Goal: Transaction & Acquisition: Purchase product/service

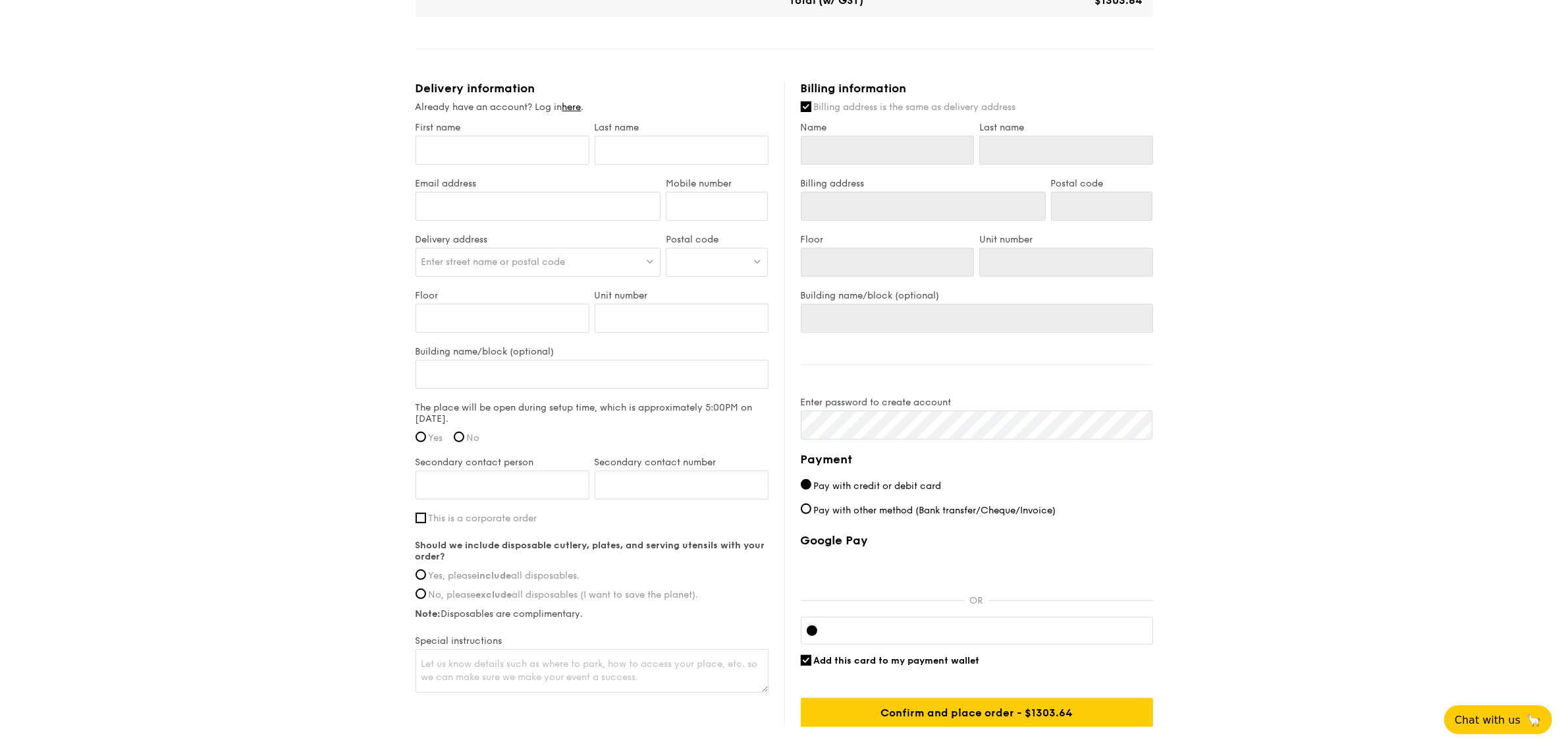
scroll to position [342, 0]
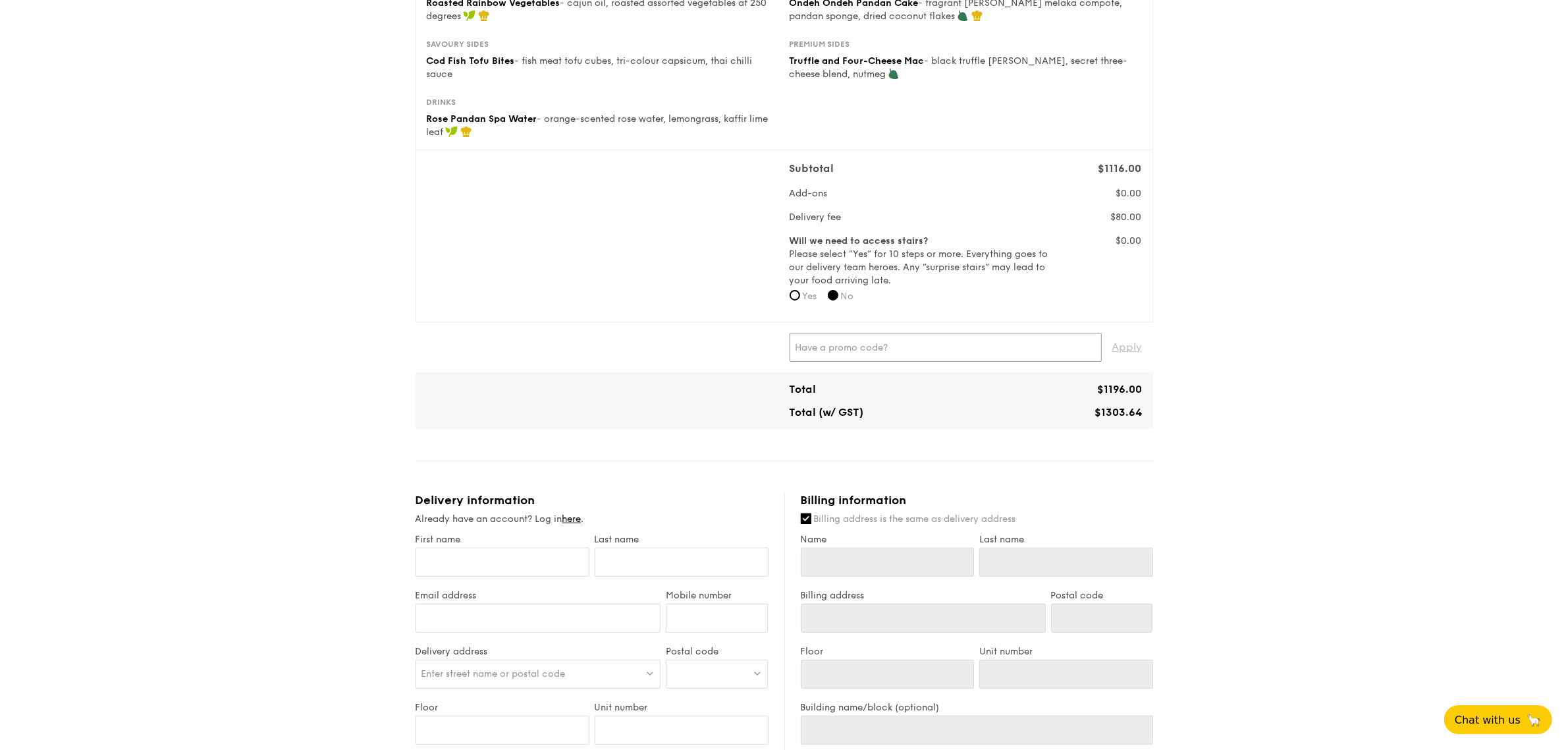
click at [863, 344] on input "text" at bounding box center [945, 347] width 312 height 29
click at [1141, 340] on span "Apply" at bounding box center [1127, 347] width 30 height 29
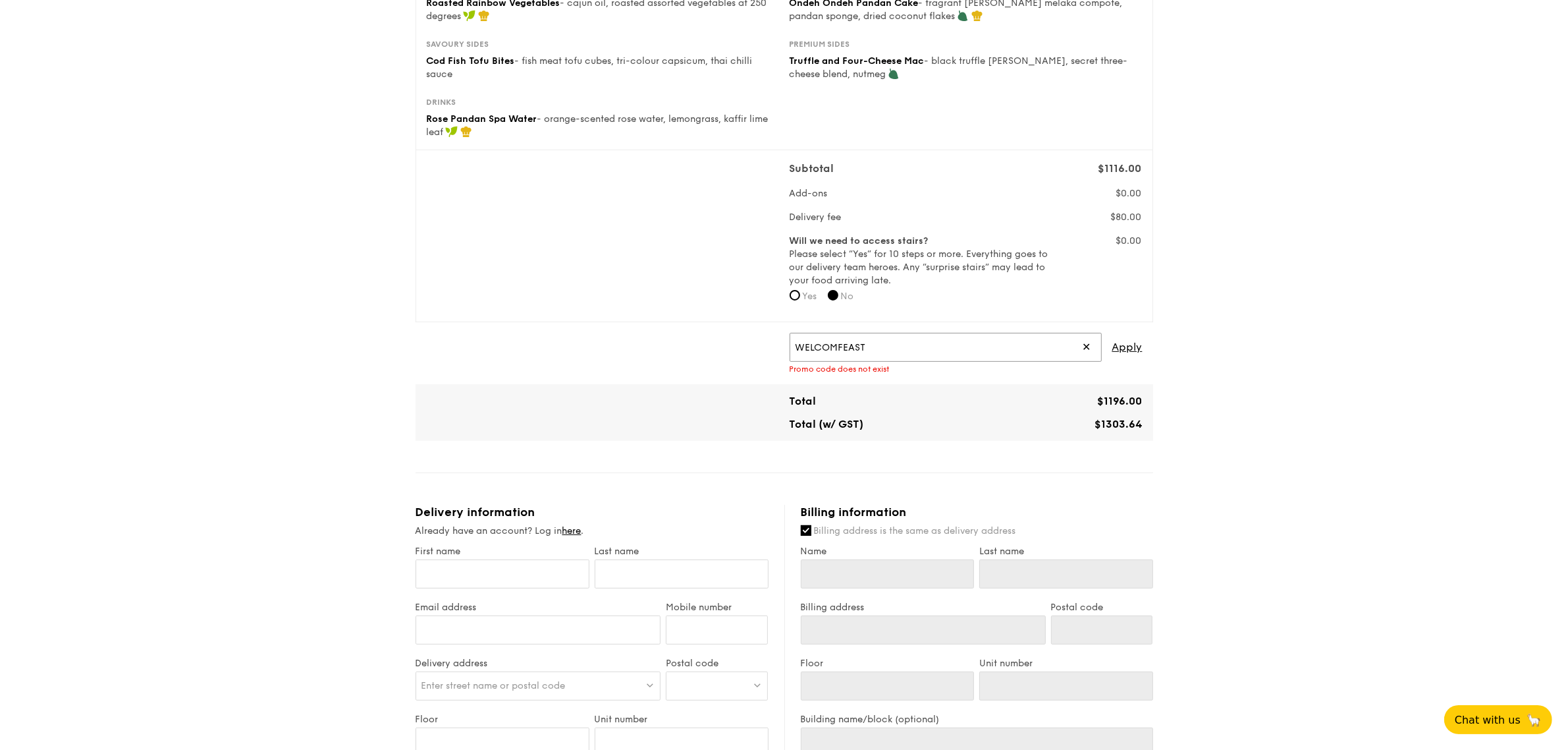
click at [839, 352] on input "WELCOMFEAST" at bounding box center [945, 347] width 312 height 29
type input "WELCOMEFEAST"
click at [1132, 347] on span "Apply" at bounding box center [1127, 347] width 30 height 29
click at [836, 350] on input "WELCOMEFEAST" at bounding box center [945, 347] width 312 height 29
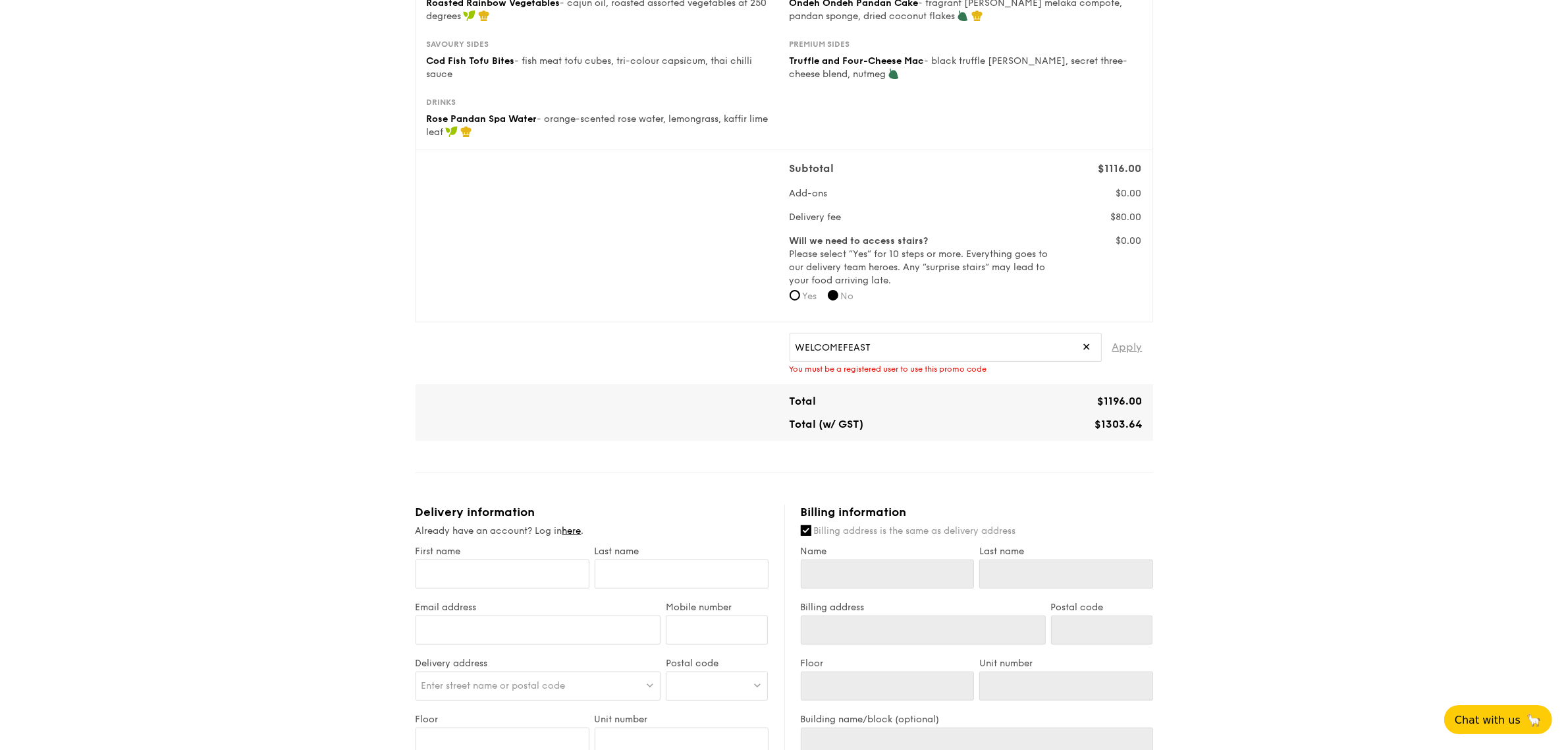
click at [1115, 346] on span "Apply" at bounding box center [1127, 347] width 30 height 29
click at [1119, 344] on span "Apply" at bounding box center [1127, 347] width 30 height 29
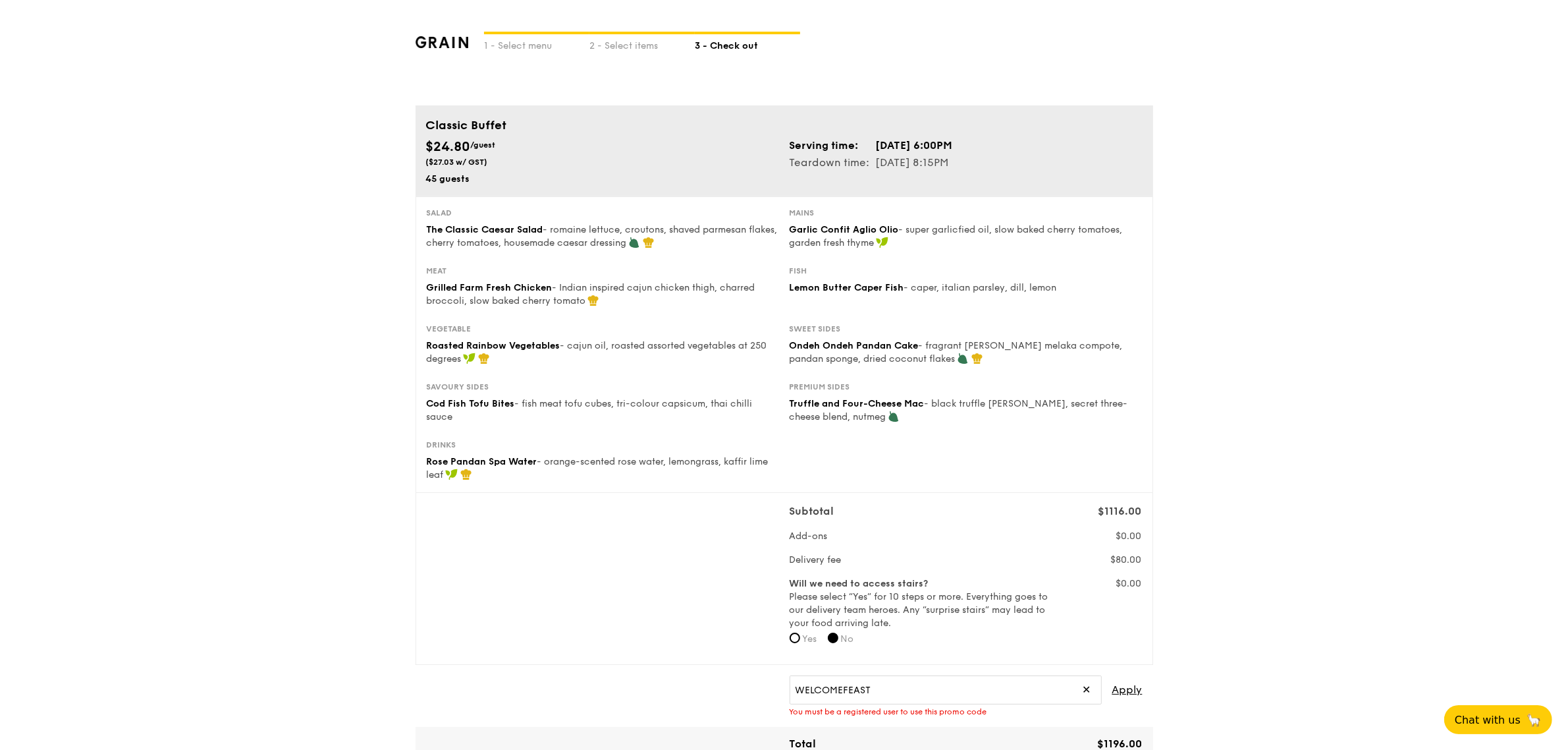
click at [426, 40] on img at bounding box center [442, 42] width 54 height 12
click at [459, 41] on img at bounding box center [442, 42] width 54 height 12
click at [565, 36] on div "1 - Select menu" at bounding box center [537, 44] width 105 height 18
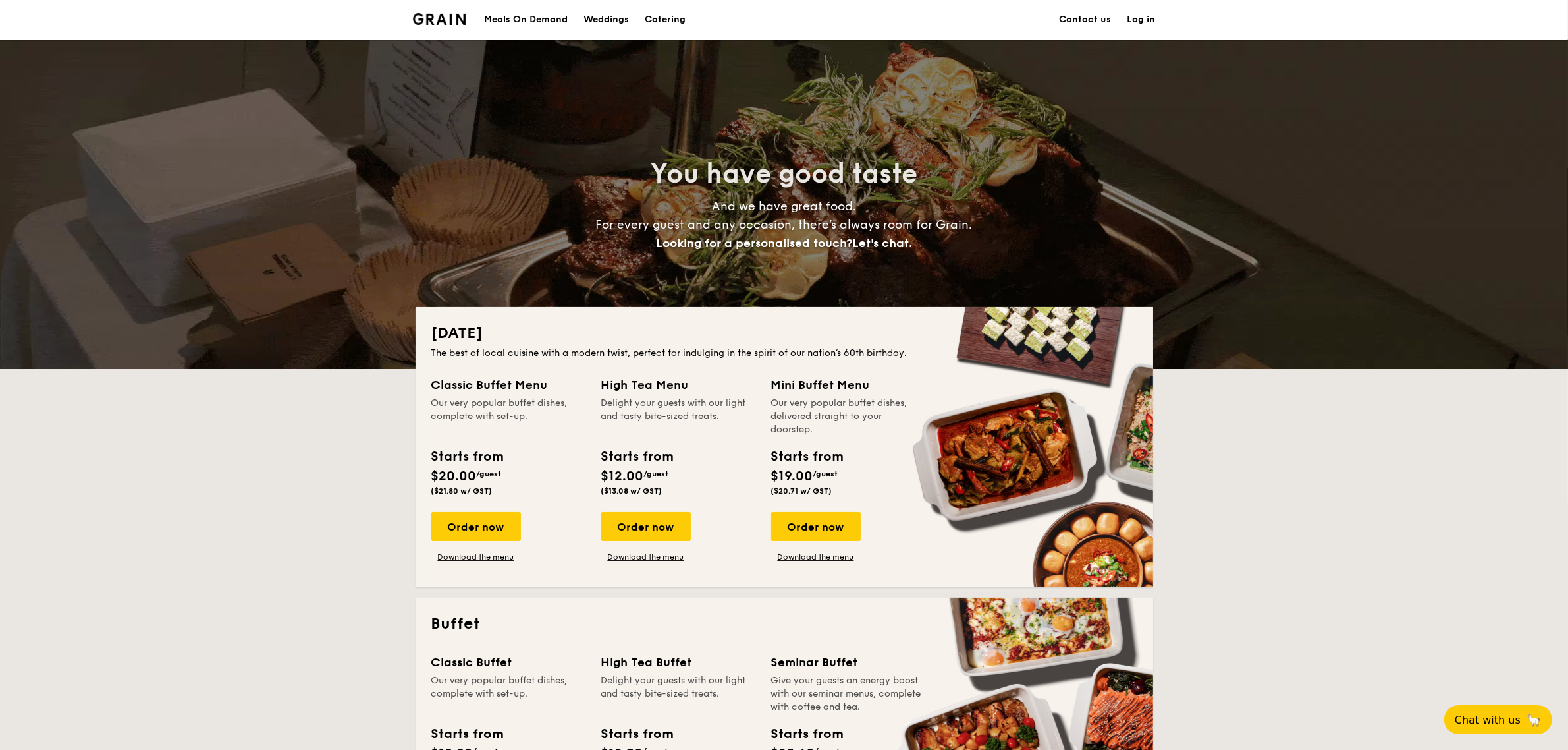
click at [1152, 20] on link "Log in" at bounding box center [1142, 20] width 28 height 40
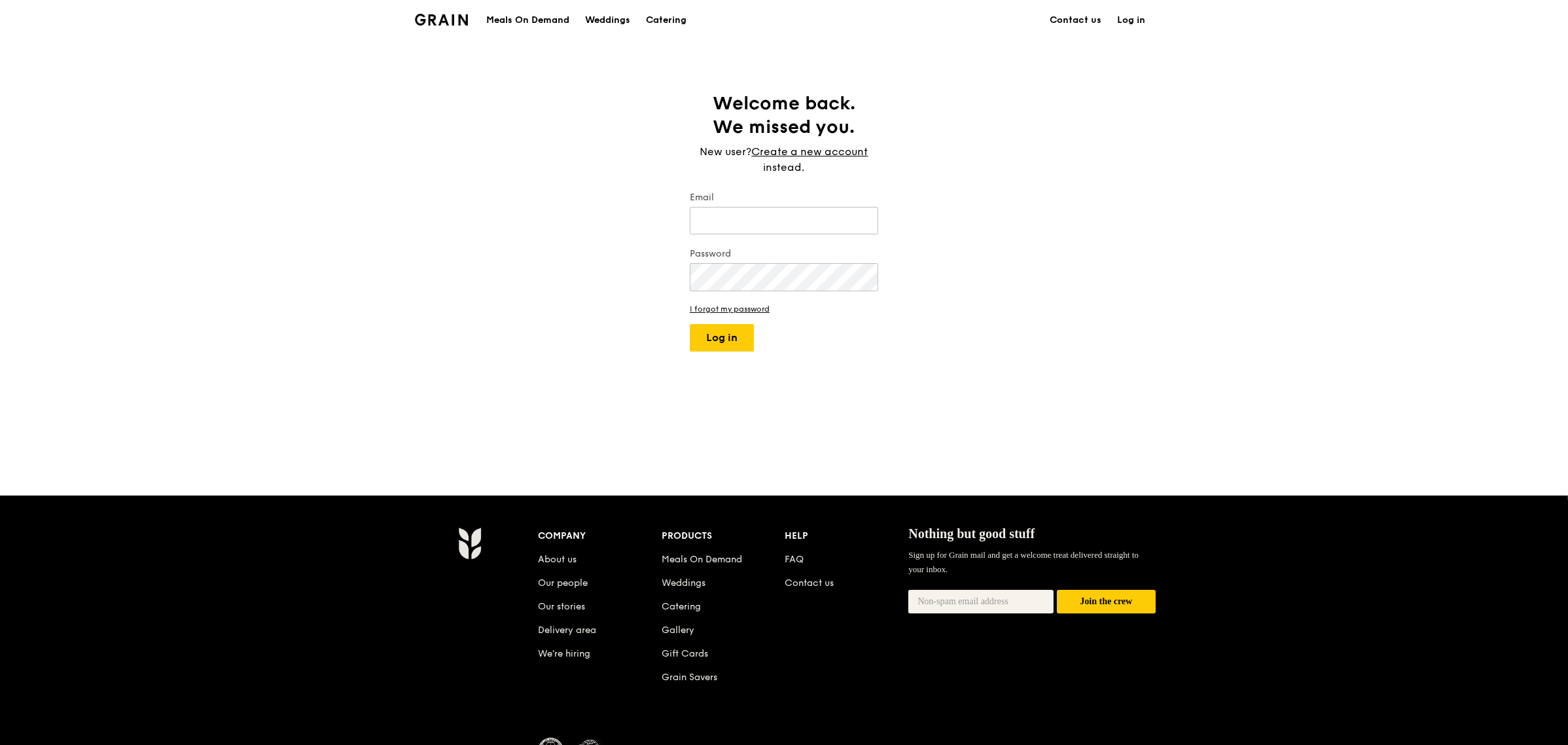
type input "R"
click at [730, 222] on input "[EMAIL_ADDRESS][DOMAIN_NAME]" at bounding box center [784, 221] width 188 height 28
type input "[EMAIL_ADDRESS][DOMAIN_NAME]"
click at [726, 331] on button "Log in" at bounding box center [721, 338] width 64 height 28
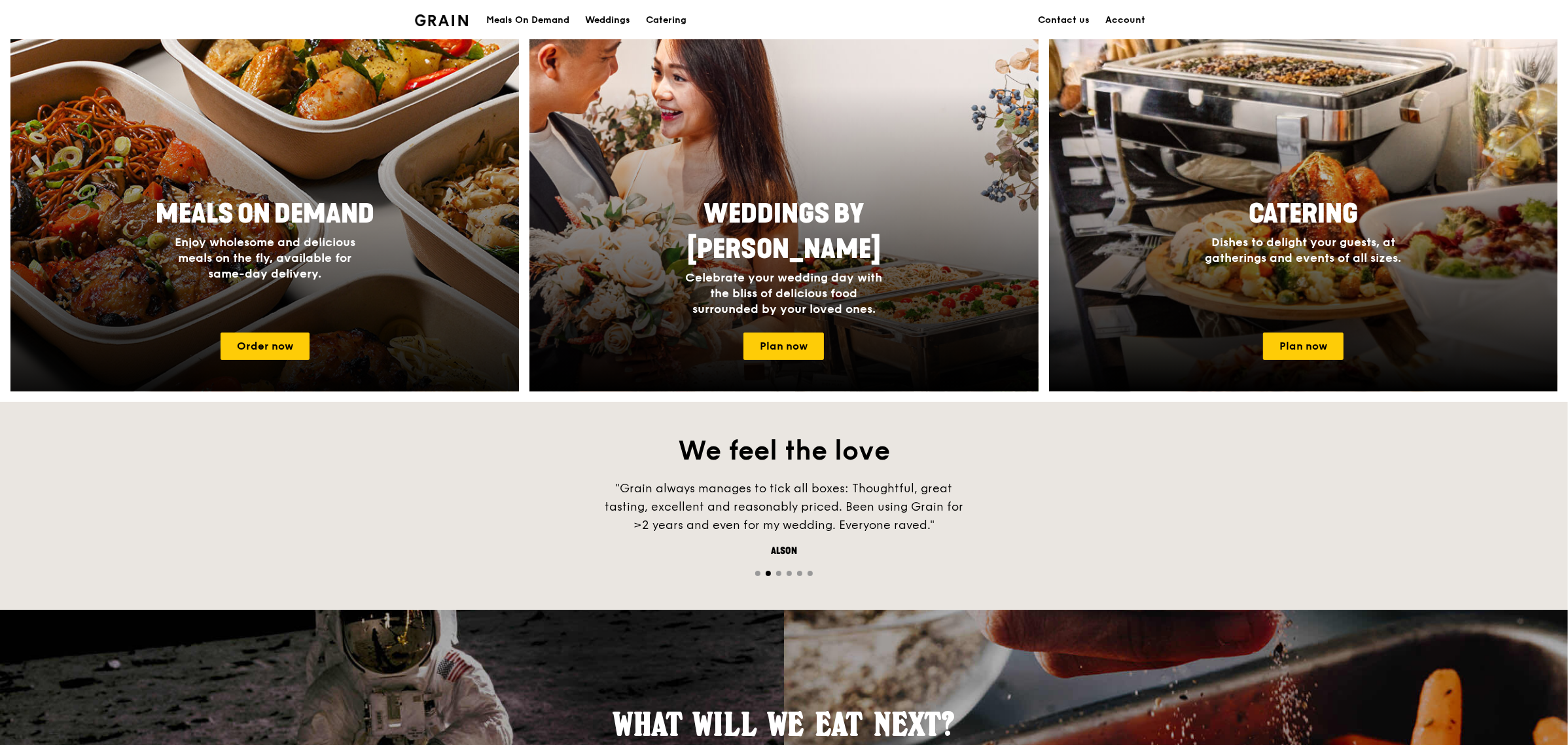
scroll to position [278, 0]
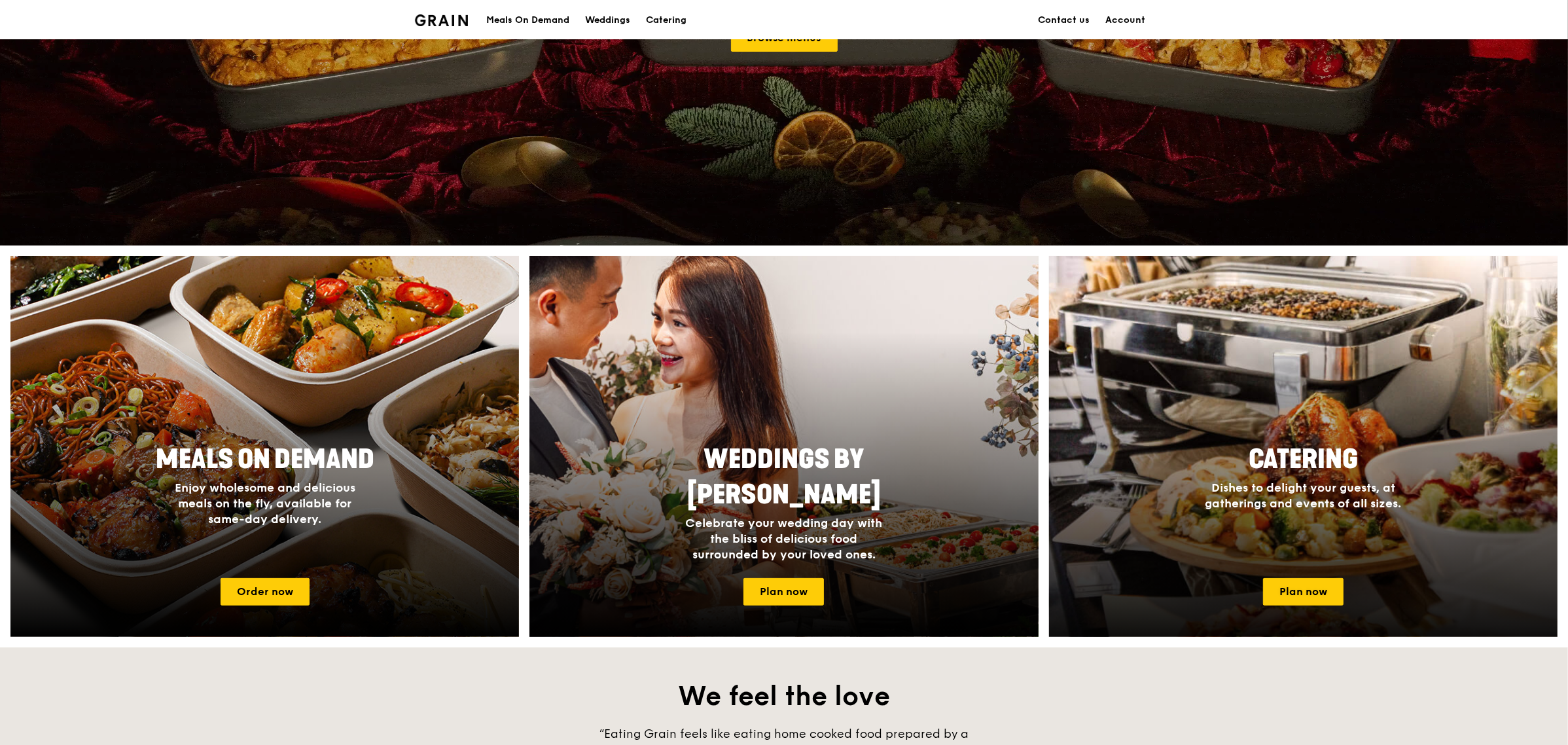
click at [1296, 456] on span "Catering" at bounding box center [1304, 459] width 110 height 31
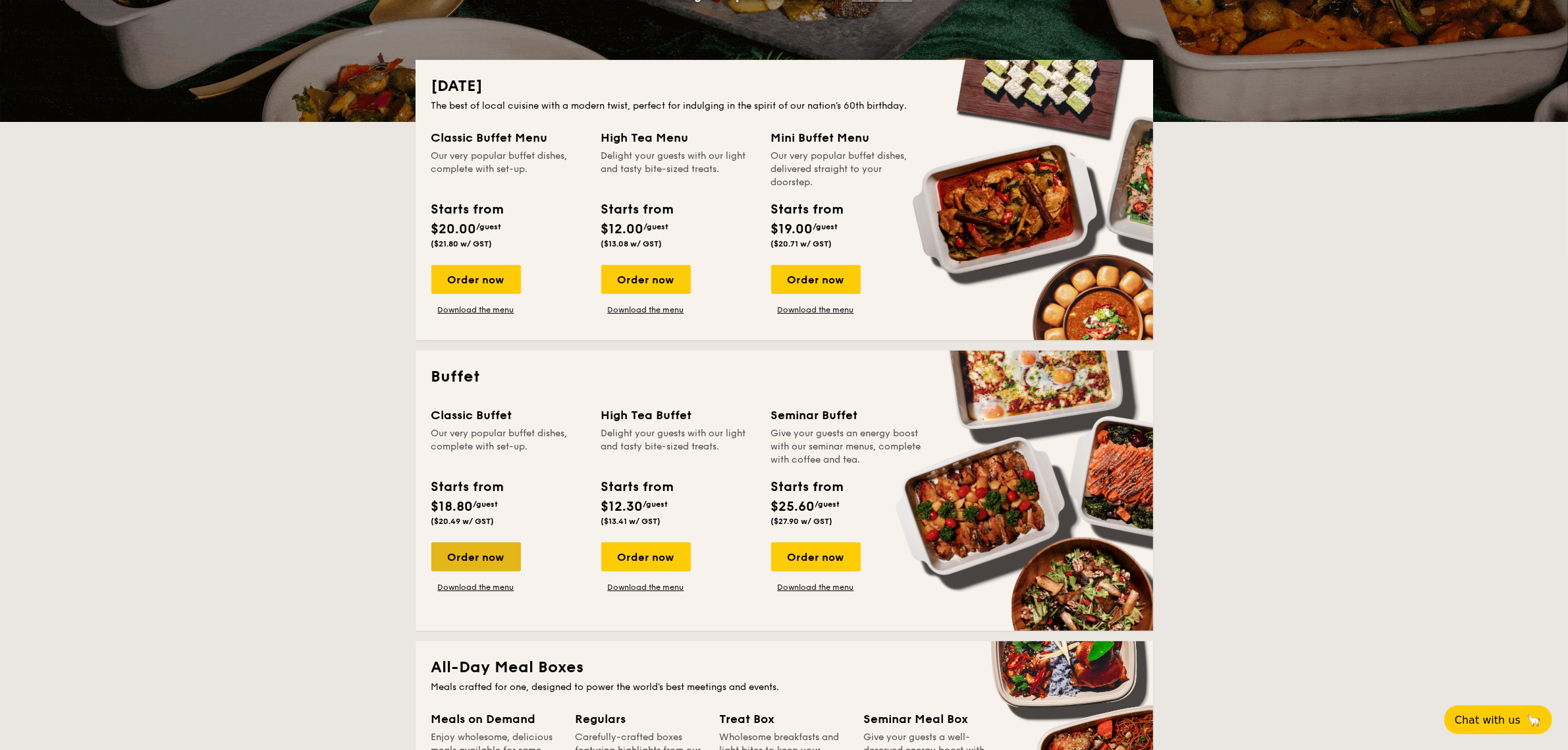
click at [449, 560] on div "Order now" at bounding box center [476, 556] width 90 height 29
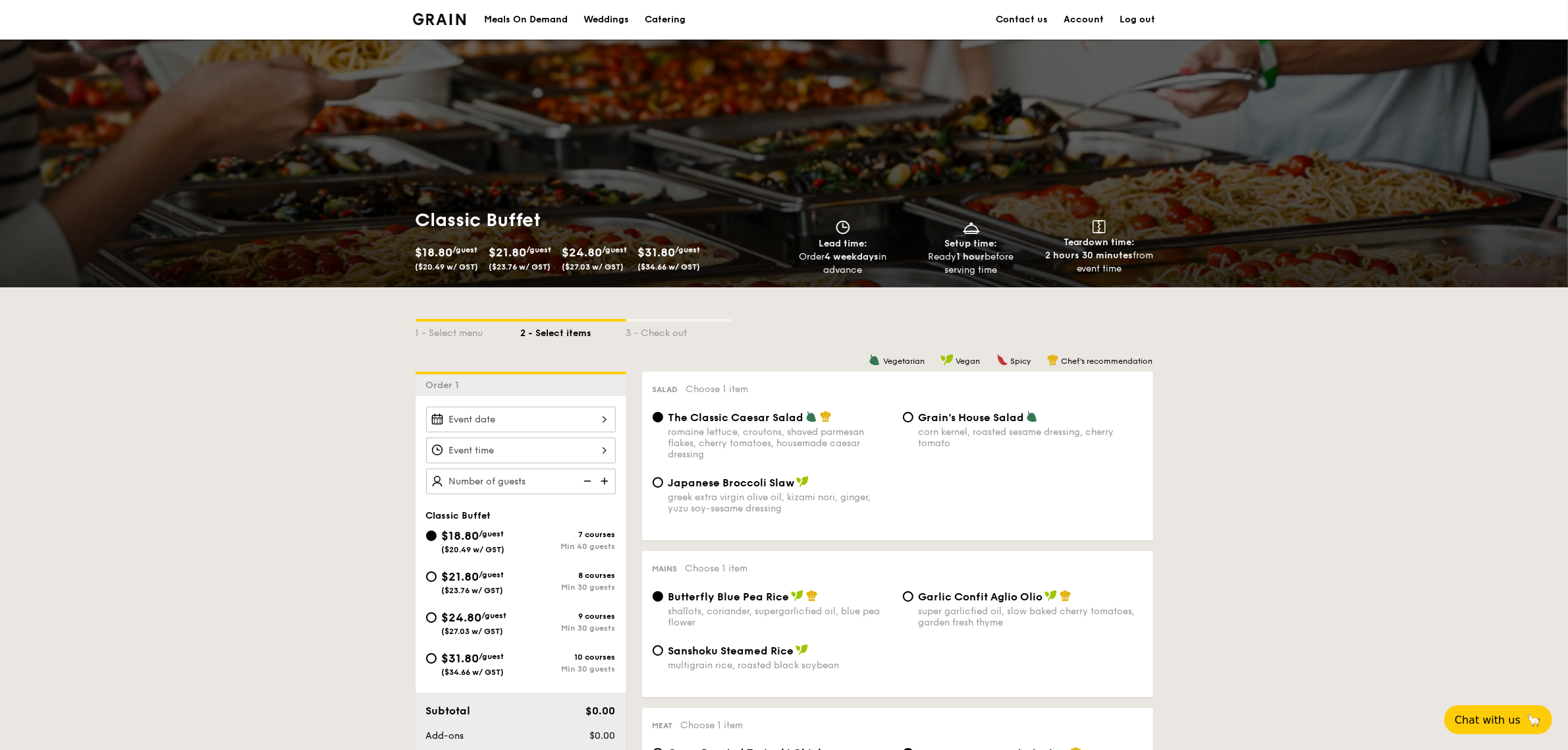
click at [565, 415] on div at bounding box center [521, 419] width 189 height 26
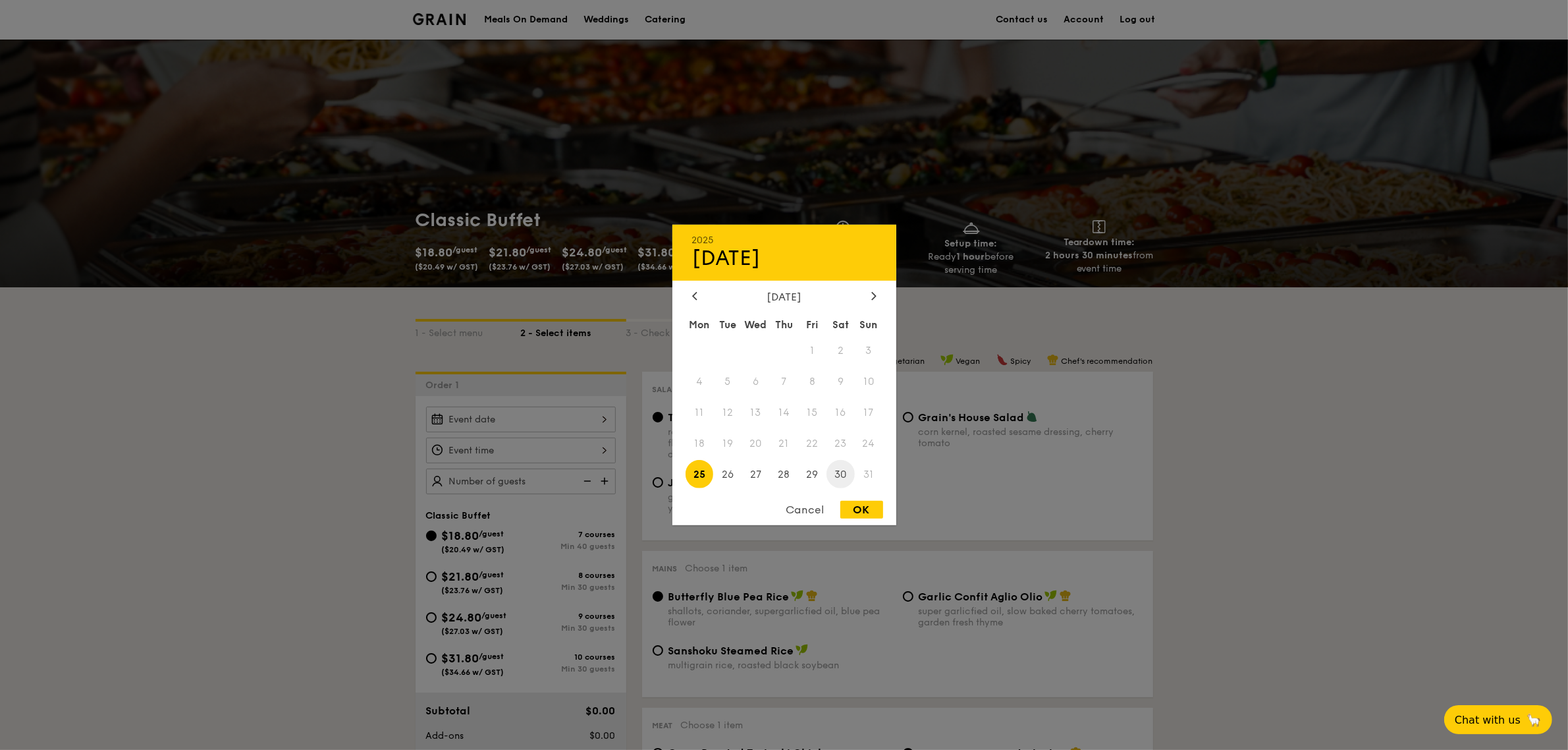
click at [843, 473] on span "30" at bounding box center [840, 473] width 28 height 28
click at [874, 510] on div "OK" at bounding box center [862, 510] width 43 height 18
type input "Aug 30, 2025"
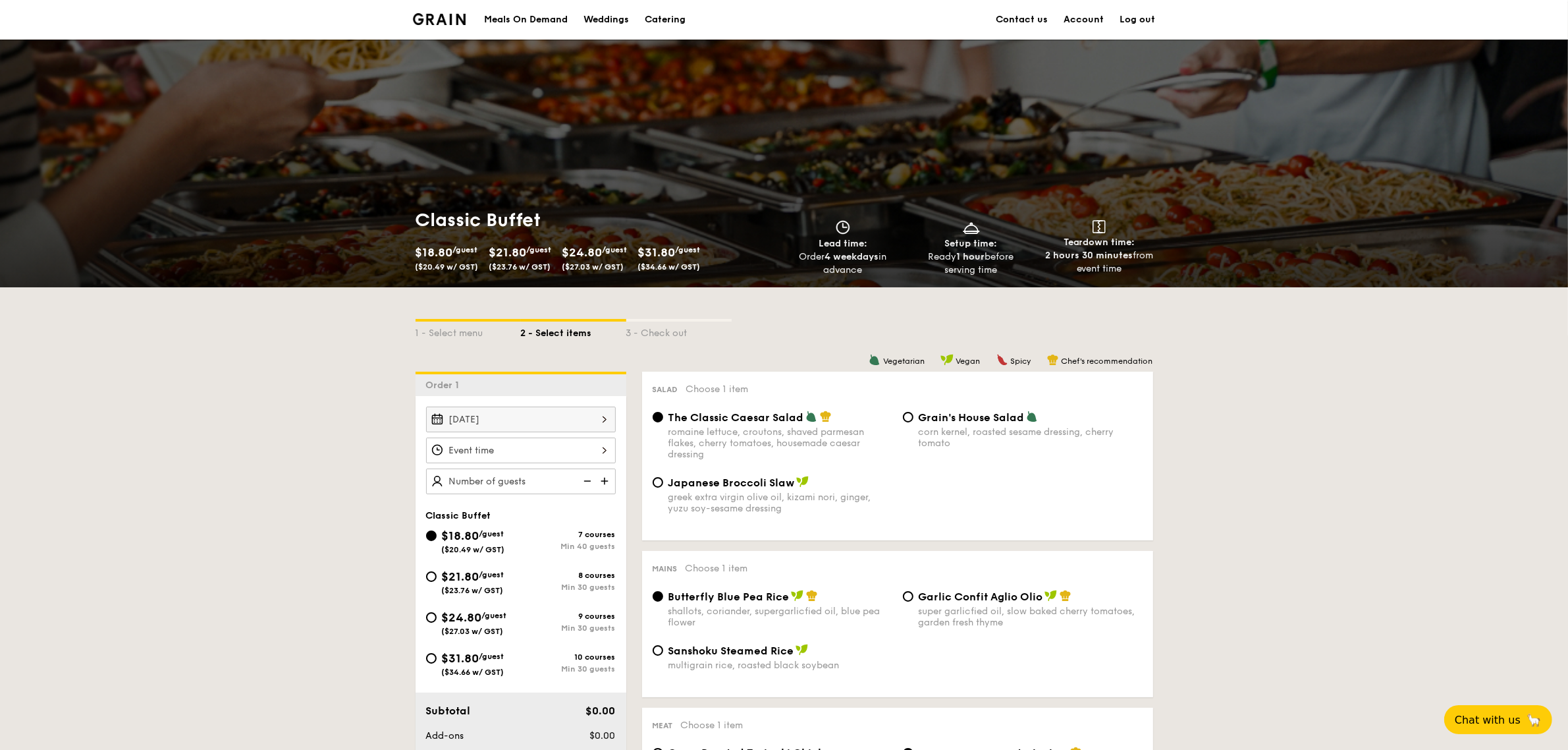
click at [551, 448] on div at bounding box center [784, 375] width 1568 height 750
click at [598, 450] on div at bounding box center [521, 450] width 189 height 26
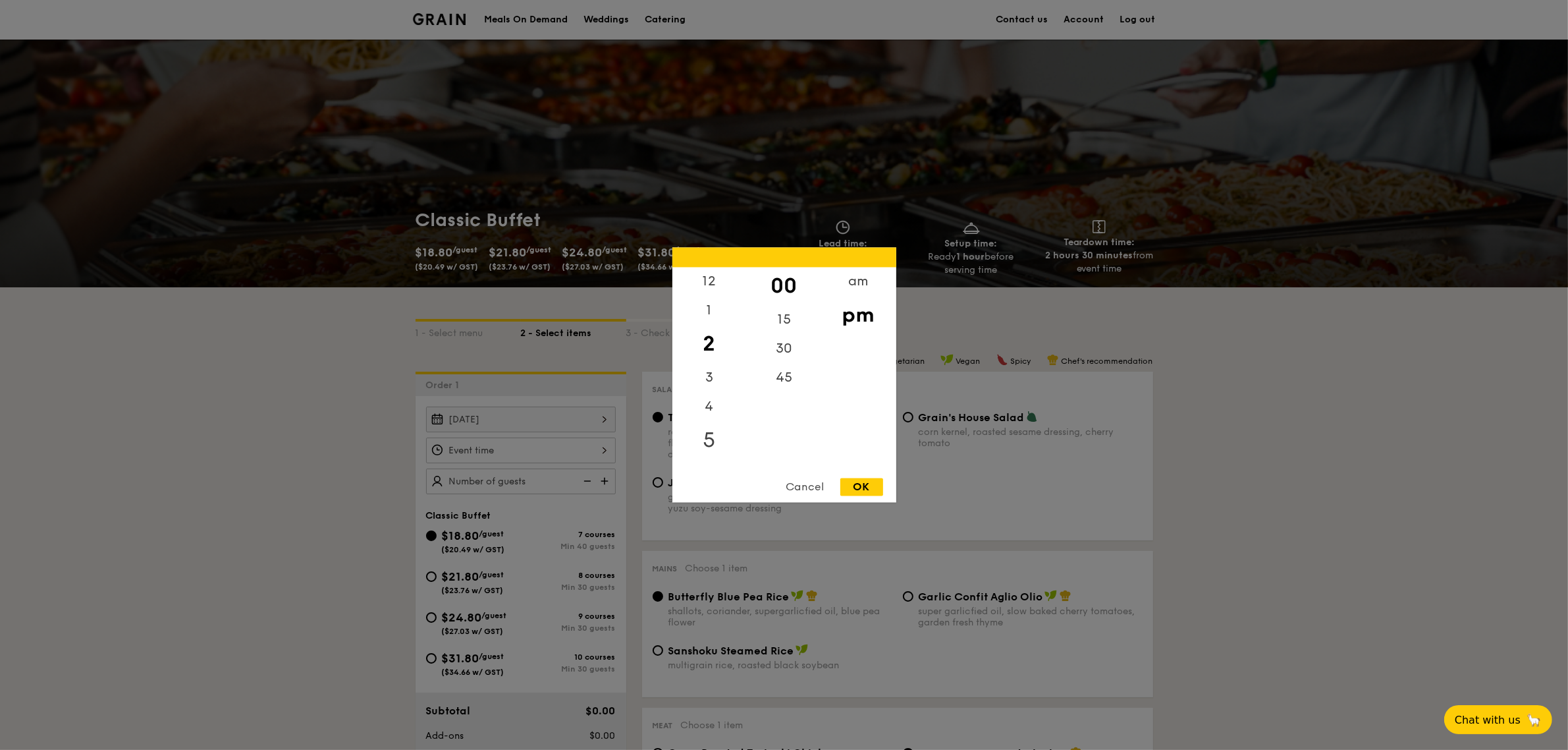
click at [714, 445] on div "5" at bounding box center [710, 440] width 74 height 38
click at [715, 456] on div "6" at bounding box center [710, 469] width 74 height 38
click at [856, 491] on div "OK" at bounding box center [862, 487] width 43 height 18
type input "6:00PM"
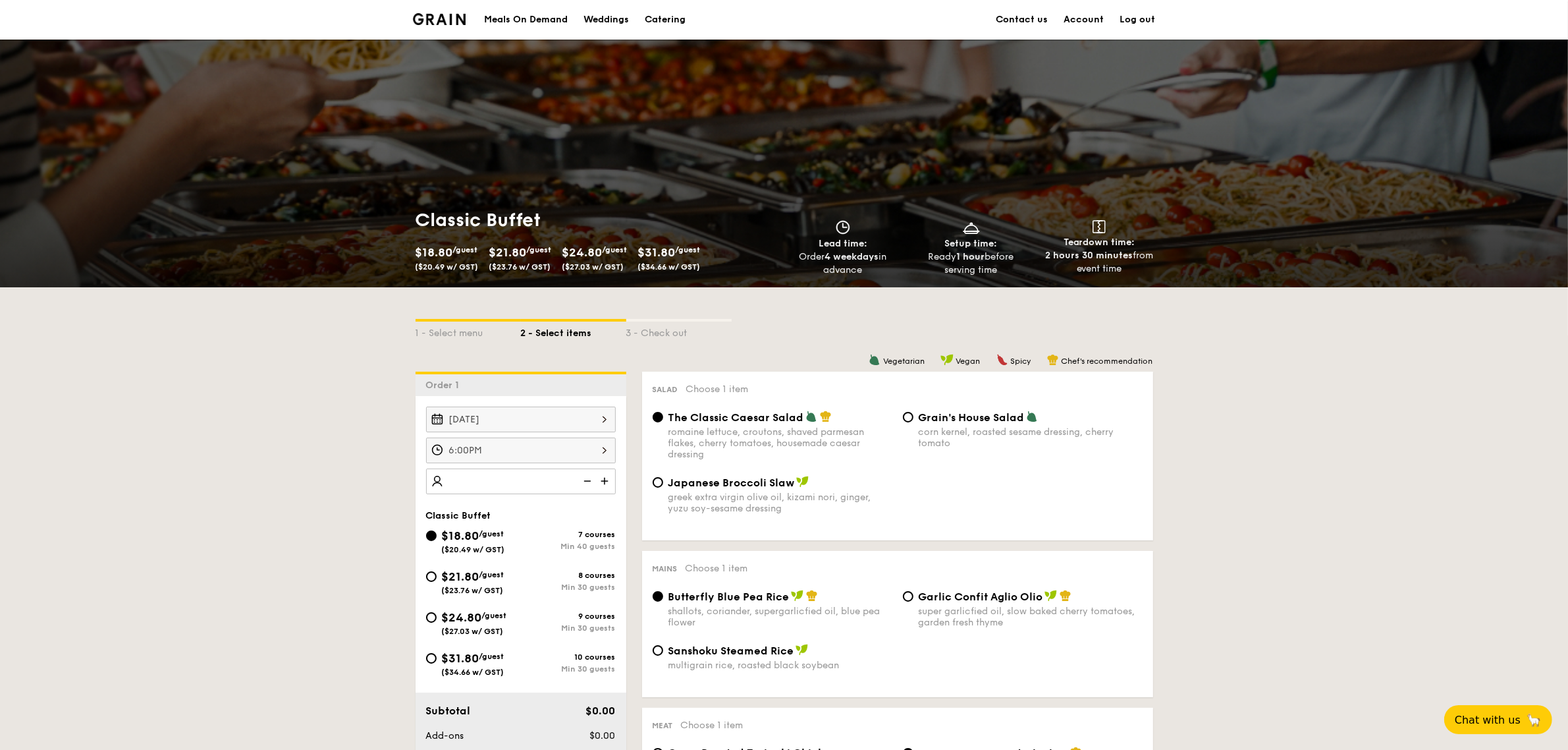
click at [599, 478] on img at bounding box center [606, 481] width 20 height 25
click at [590, 478] on img at bounding box center [586, 481] width 20 height 25
type input "45 guests"
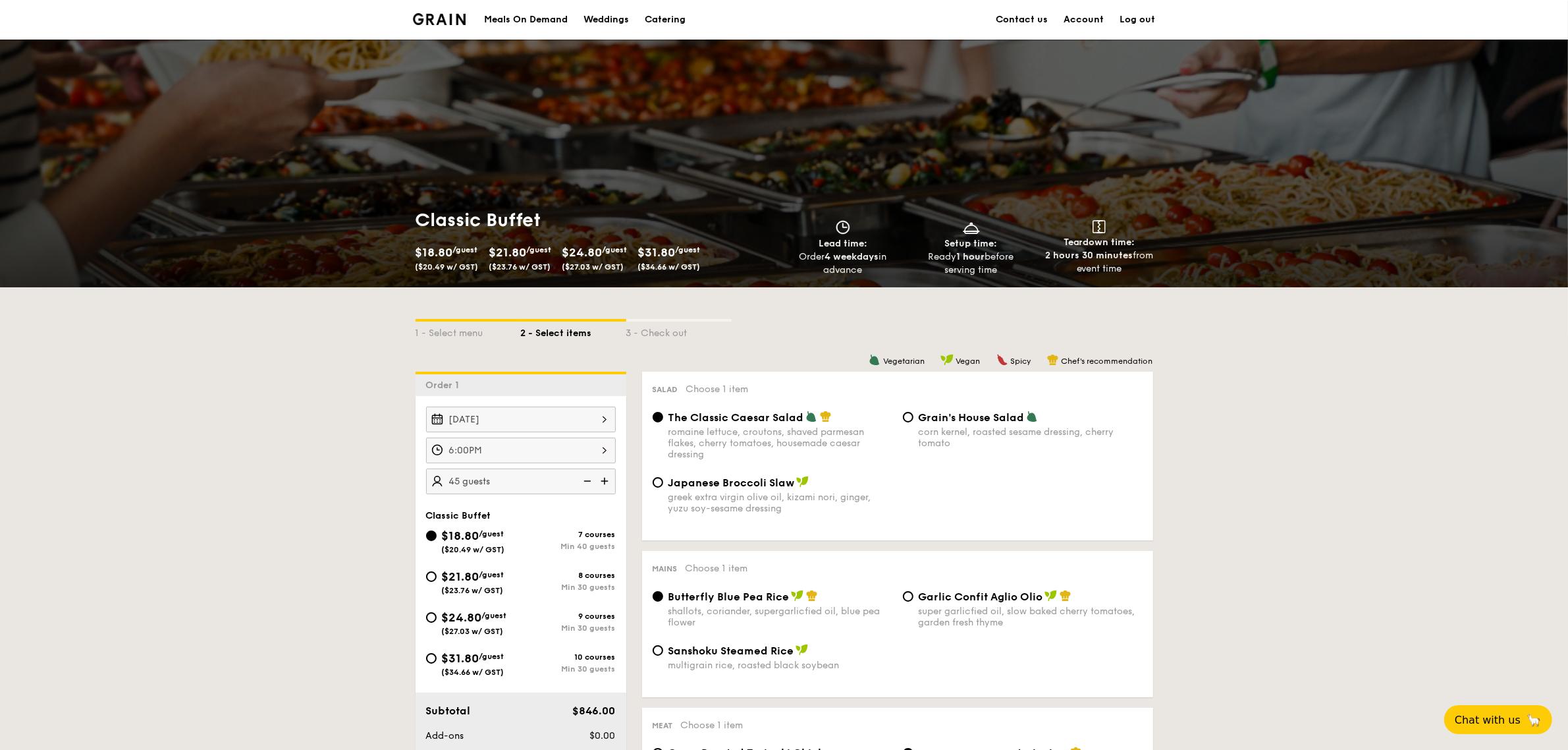
scroll to position [82, 0]
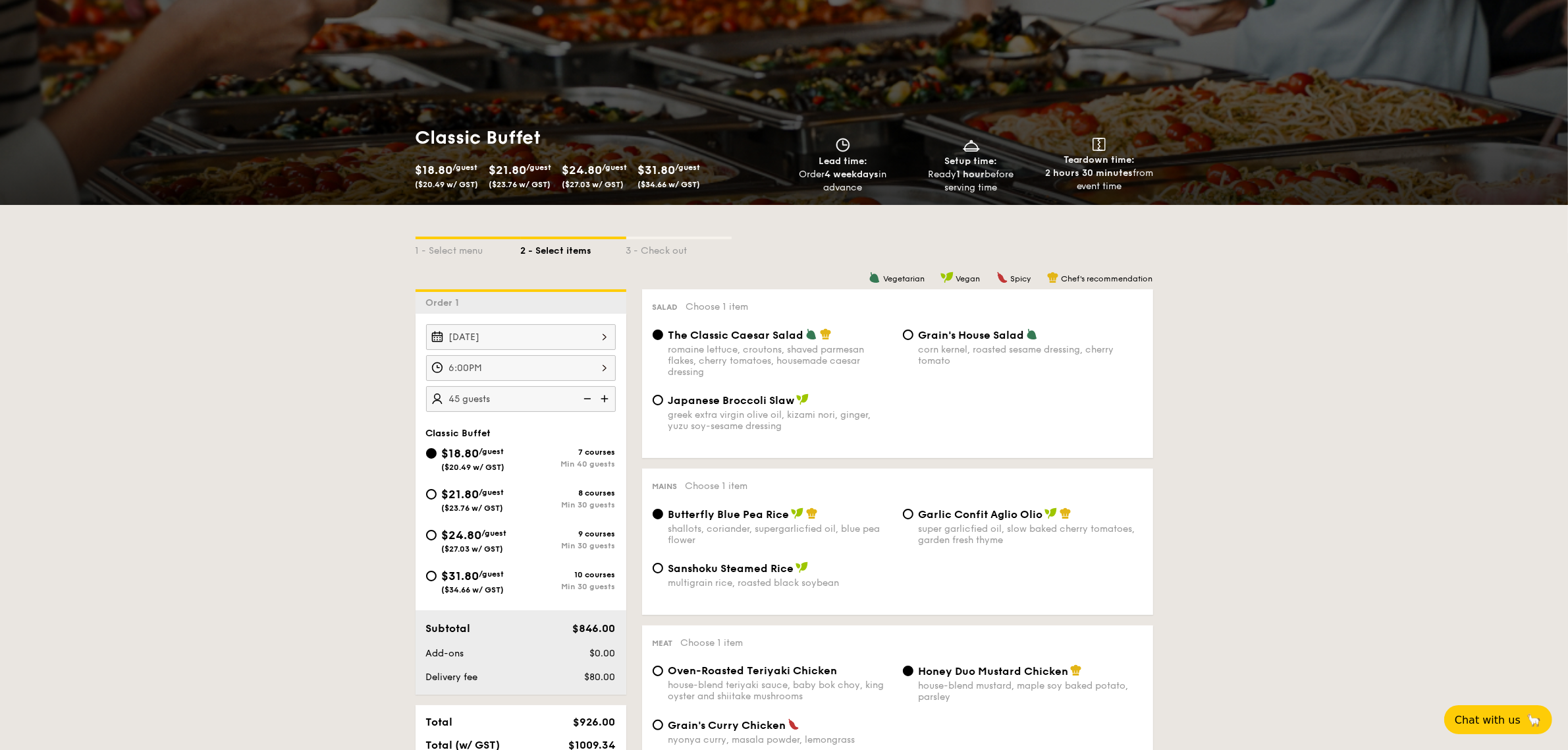
click at [479, 542] on div "$24.80 /guest ($27.03 w/ GST)" at bounding box center [474, 539] width 65 height 28
click at [436, 540] on input "$24.80 /guest ($27.03 w/ GST) 9 courses Min 30 guests" at bounding box center [431, 534] width 11 height 11
radio input "true"
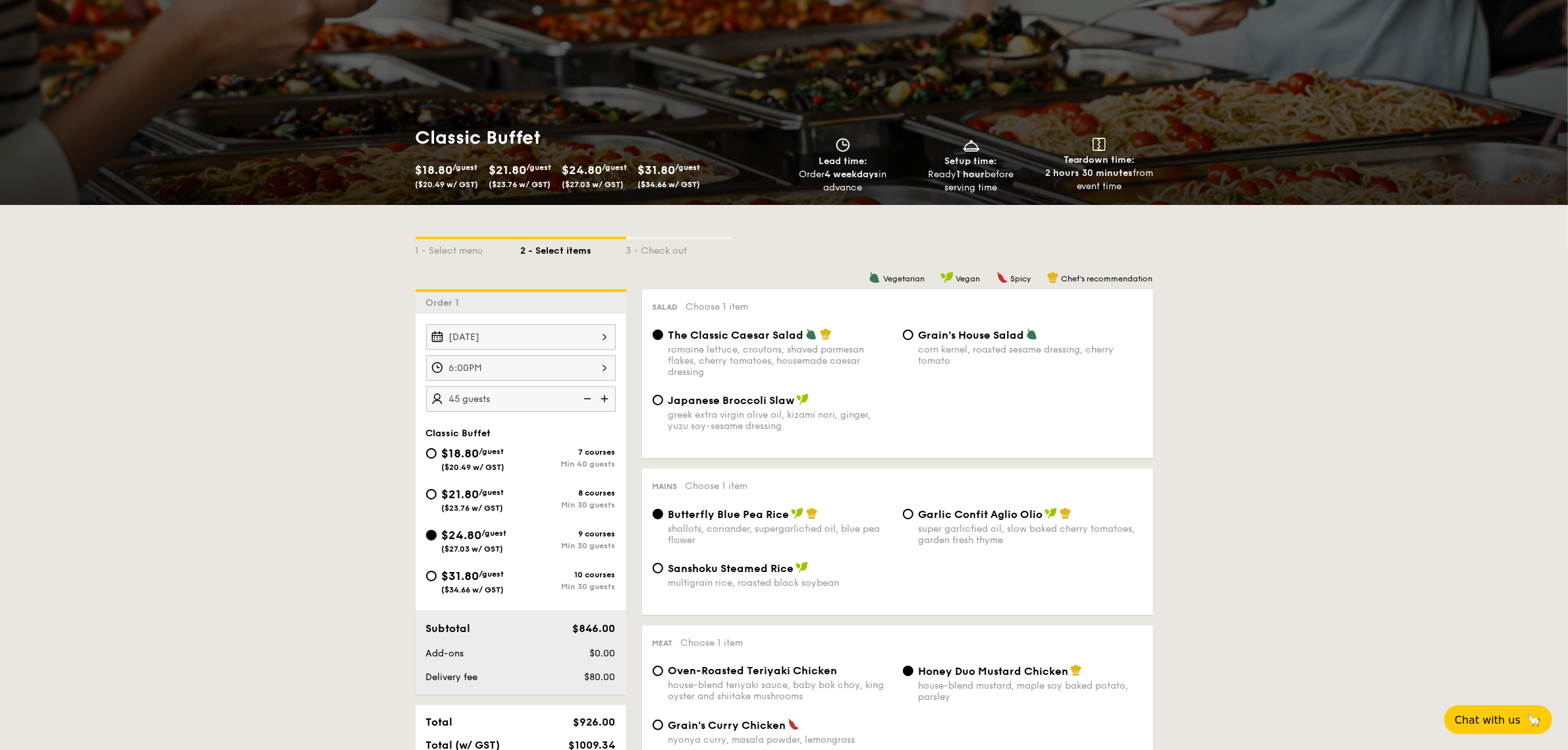
radio input "true"
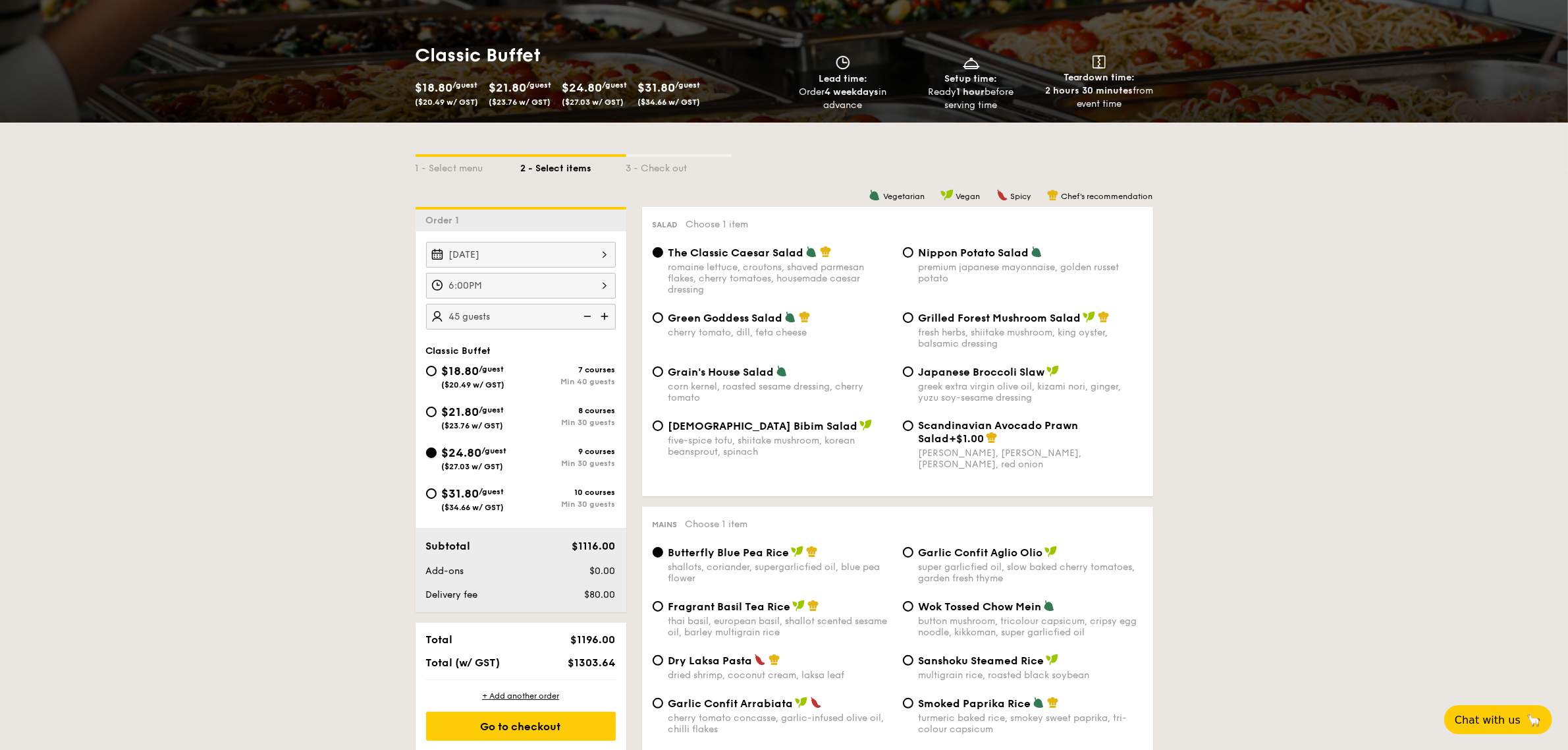
scroll to position [247, 0]
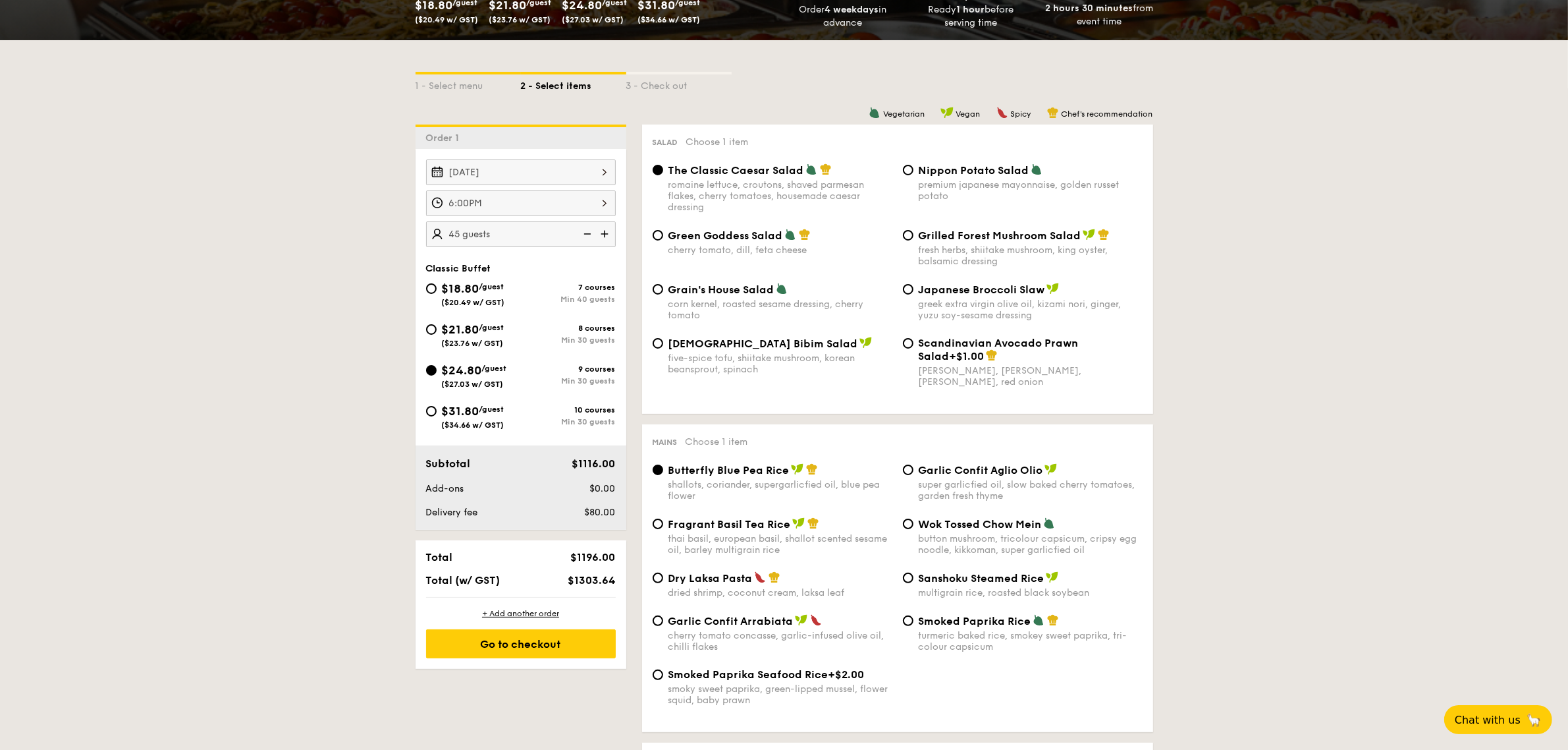
click at [959, 473] on span "Garlic Confit Aglio Olio" at bounding box center [980, 469] width 124 height 12
click at [914, 473] on input "Garlic Confit Aglio Olio super garlicfied oil, slow baked cherry tomatoes, gard…" at bounding box center [908, 469] width 11 height 11
radio input "true"
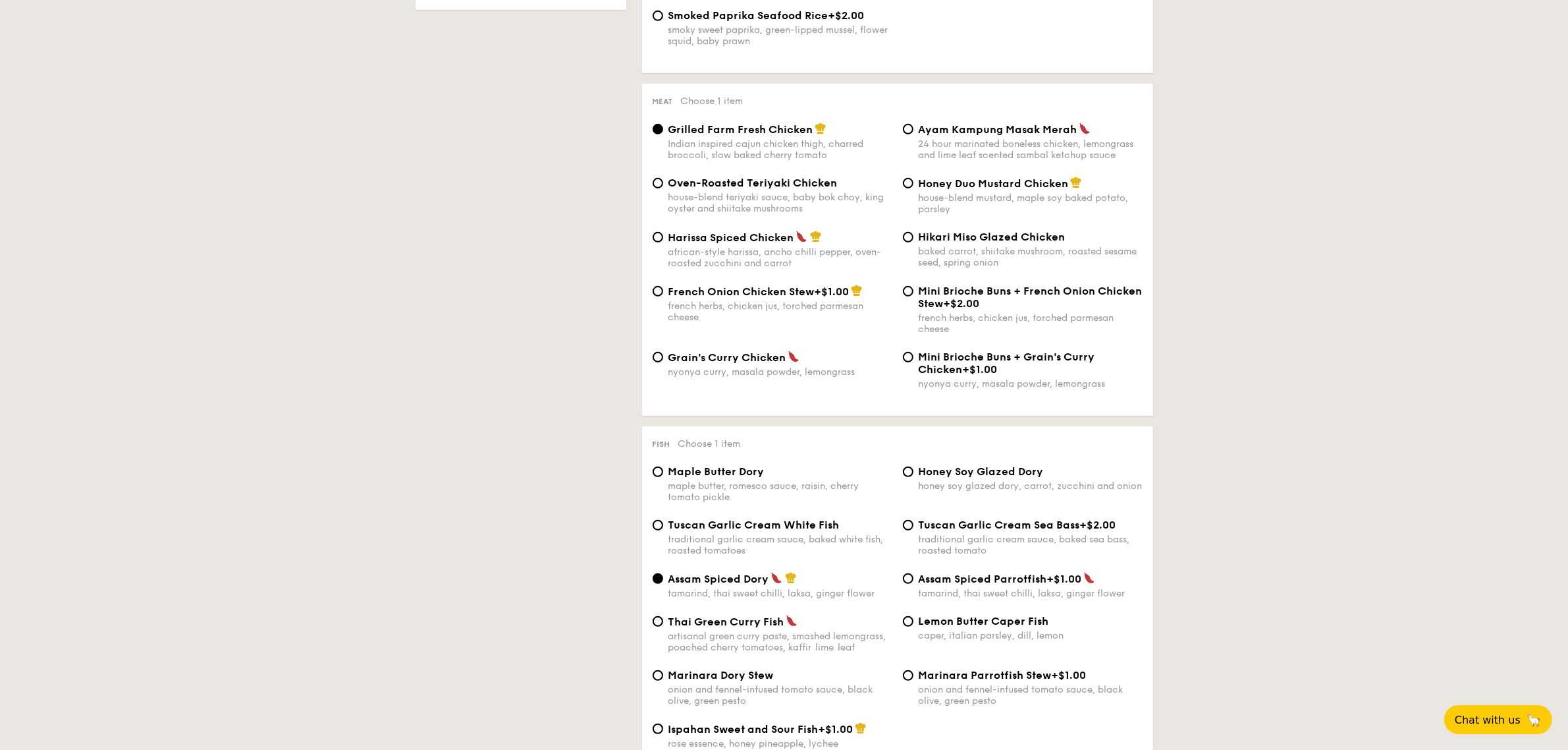
scroll to position [1070, 0]
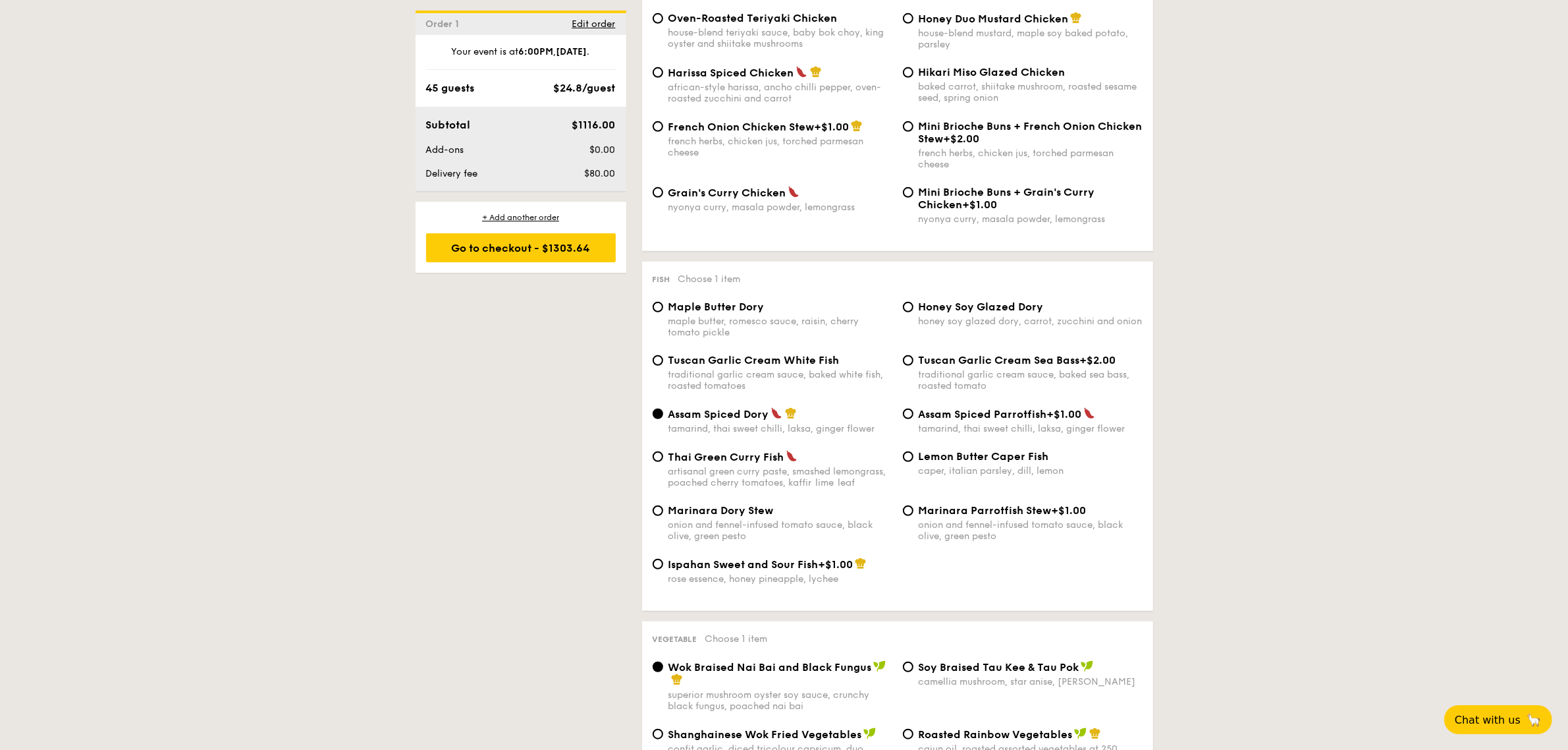
click at [973, 463] on span "Lemon Butter Caper Fish" at bounding box center [984, 455] width 130 height 12
click at [914, 462] on input "Lemon Butter Caper Fish caper, italian parsley, dill, lemon" at bounding box center [908, 456] width 11 height 11
radio input "true"
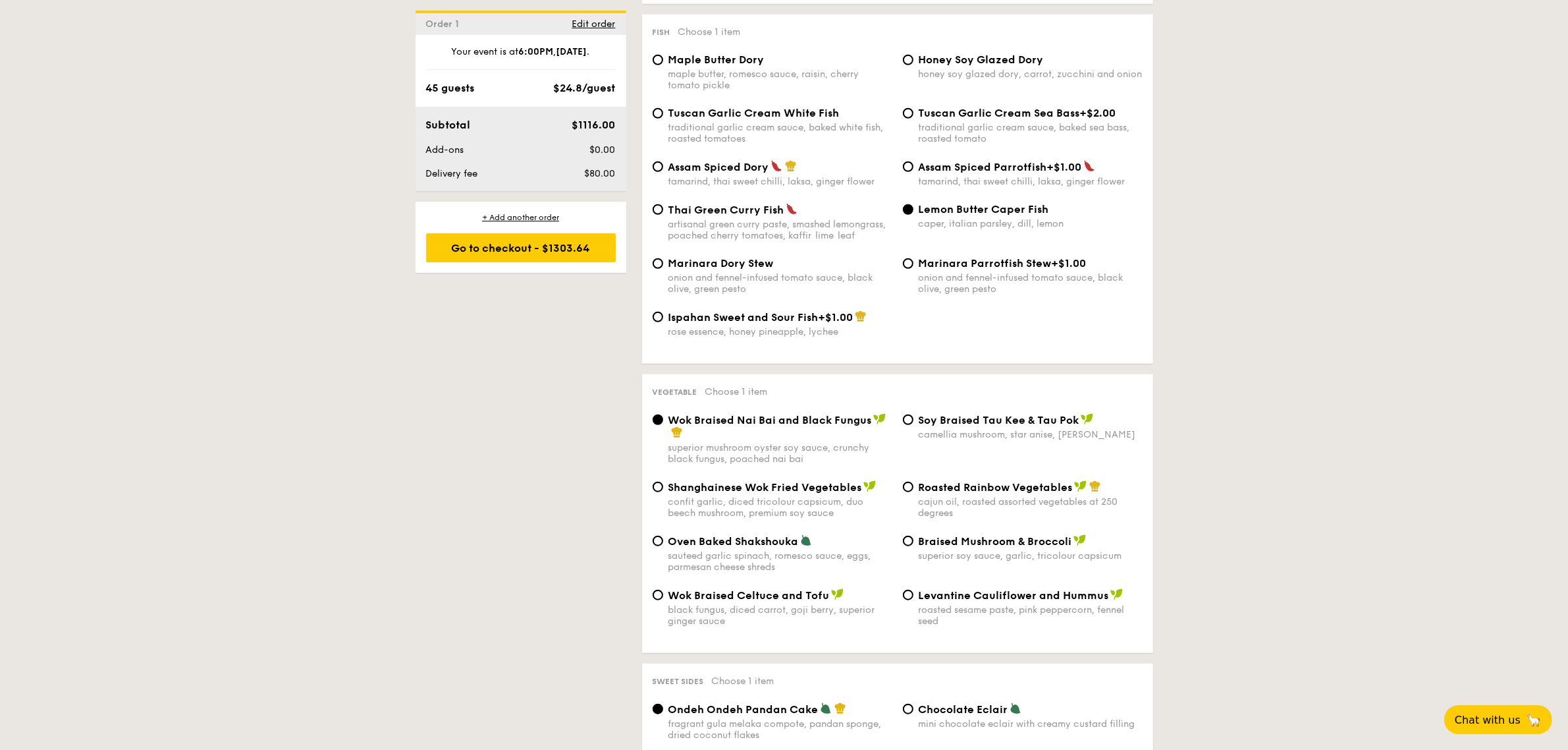
click at [977, 493] on span "Roasted Rainbow Vegetables" at bounding box center [995, 487] width 154 height 12
click at [914, 492] on input "Roasted Rainbow Vegetables cajun oil, roasted assorted vegetables at 250 degrees" at bounding box center [908, 487] width 11 height 11
radio input "true"
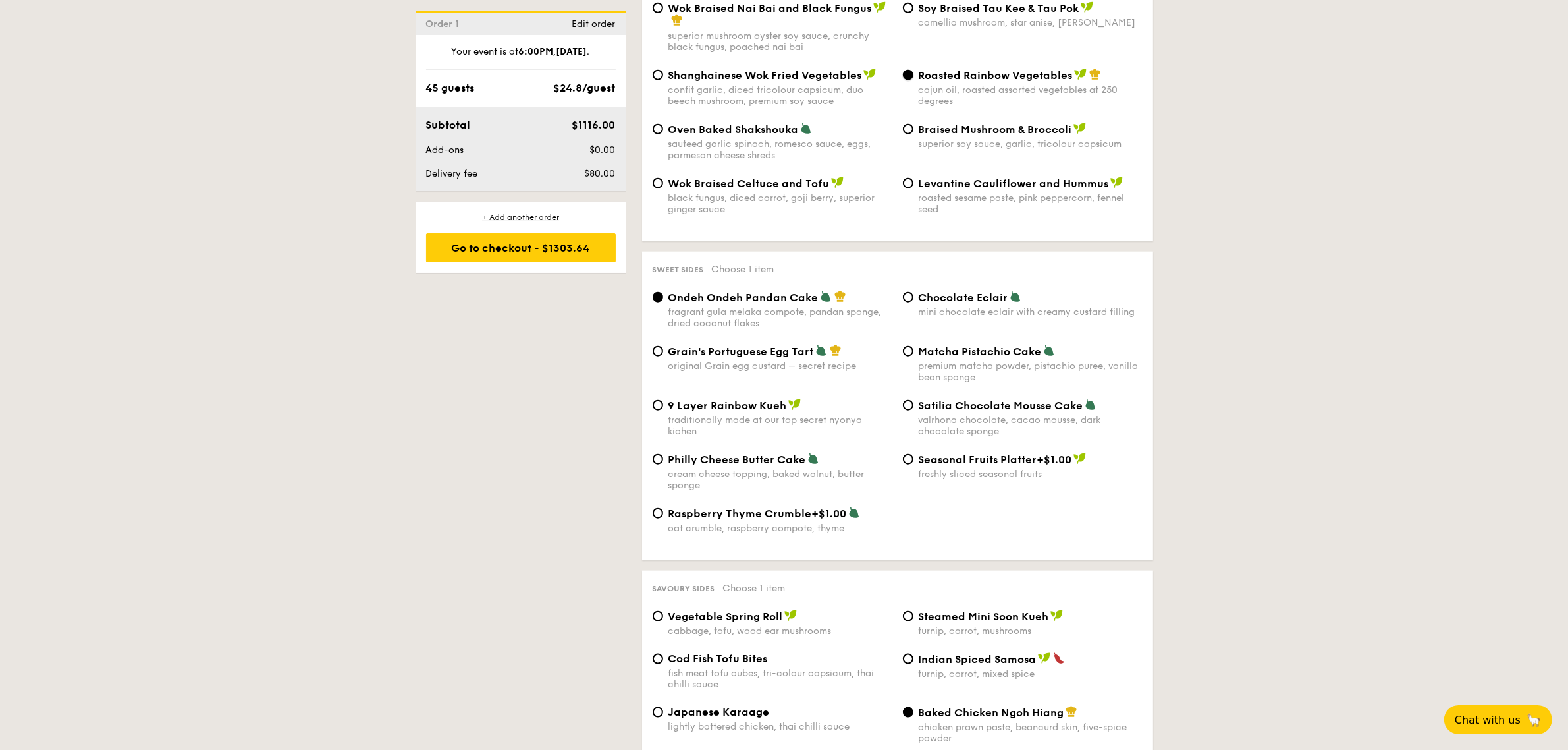
scroll to position [2058, 0]
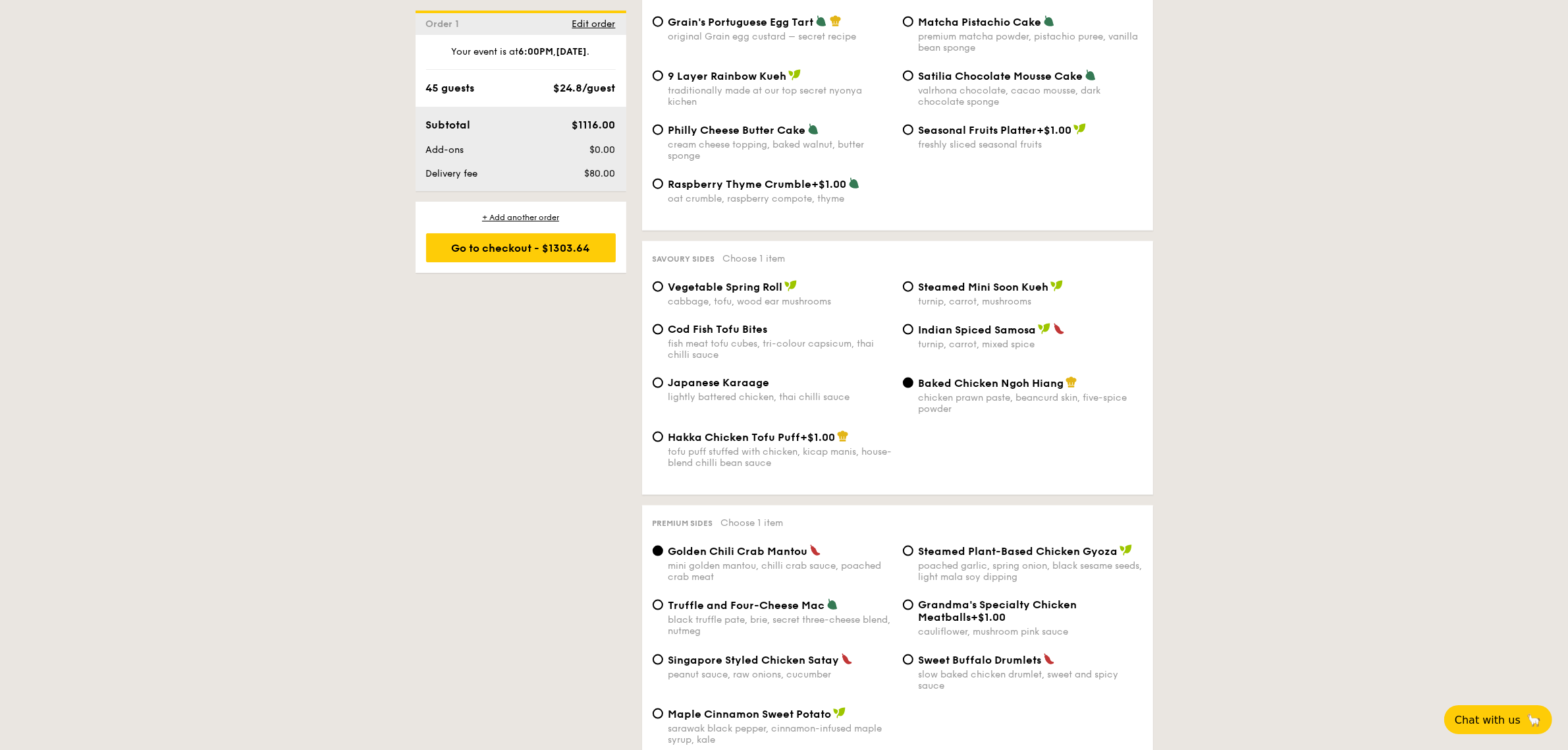
click at [750, 335] on span "Cod Fish Tofu Bites" at bounding box center [718, 328] width 100 height 12
click at [663, 334] on input "Cod Fish Tofu Bites fish meat tofu cubes, tri-colour capsicum, thai chilli sauce" at bounding box center [658, 329] width 11 height 11
radio input "true"
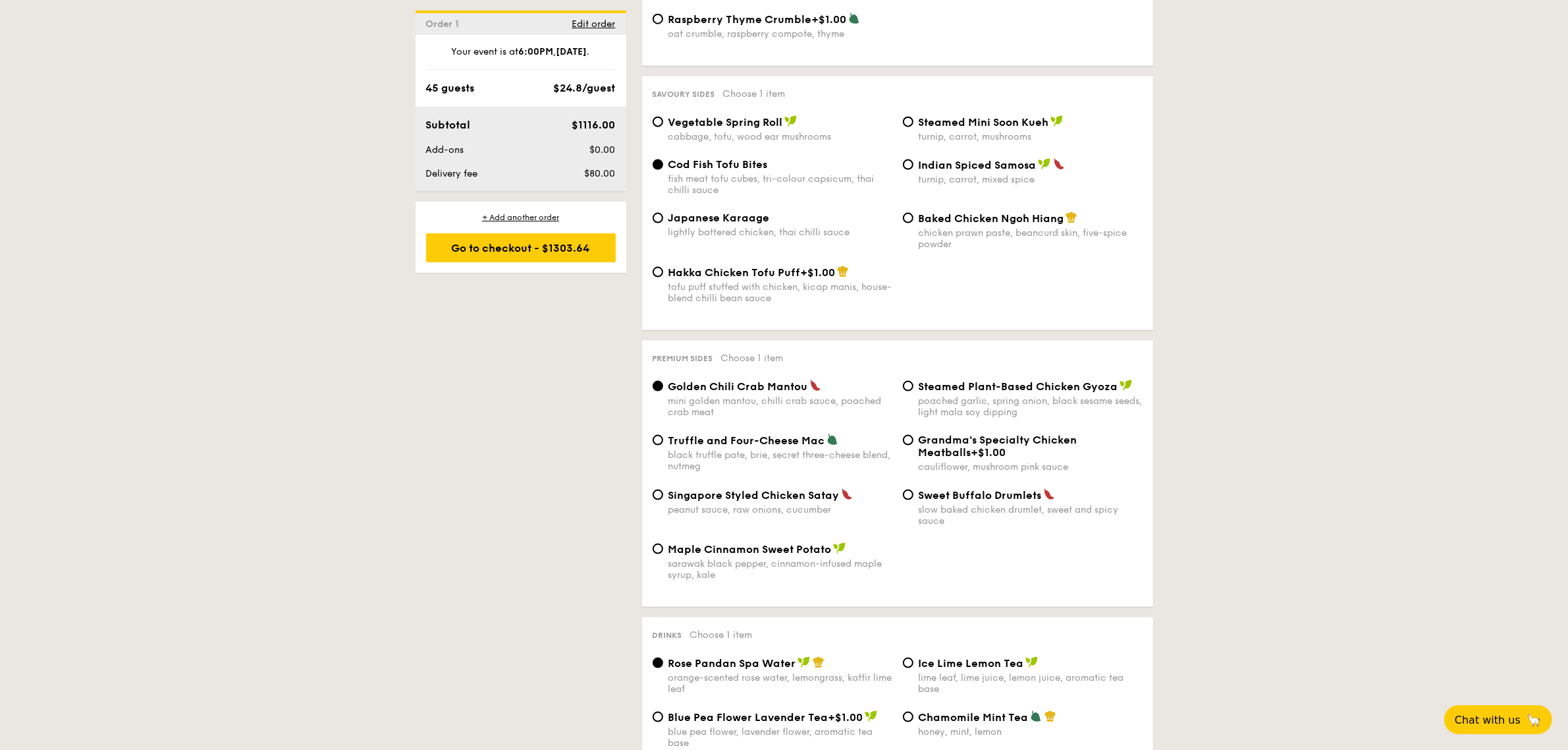
click at [789, 446] on span "Truffle and Four-Cheese Mac" at bounding box center [747, 440] width 156 height 12
click at [663, 445] on input "Truffle and Four-Cheese Mac black truffle pate, brie, secret three-cheese blend…" at bounding box center [658, 440] width 11 height 11
radio input "true"
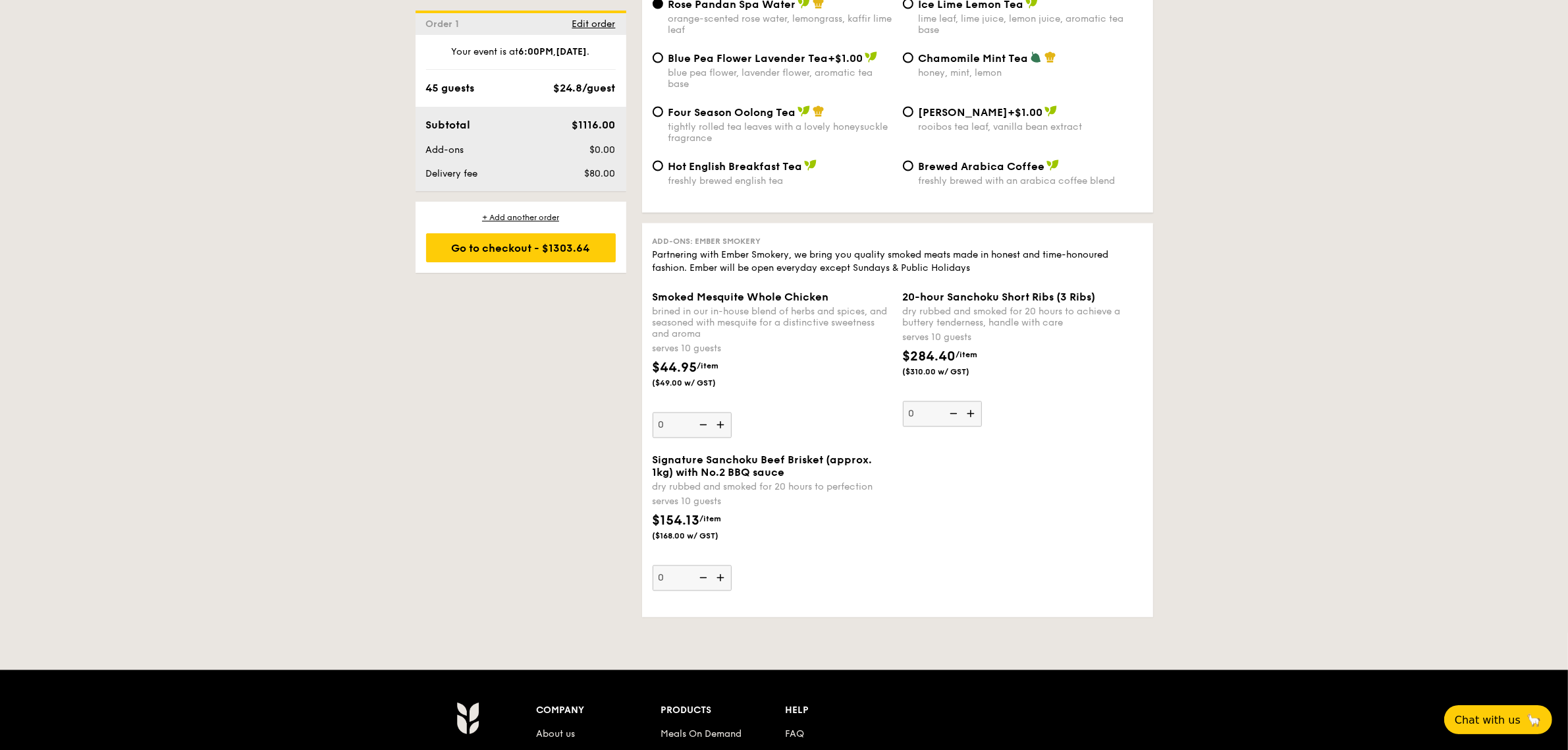
scroll to position [3046, 0]
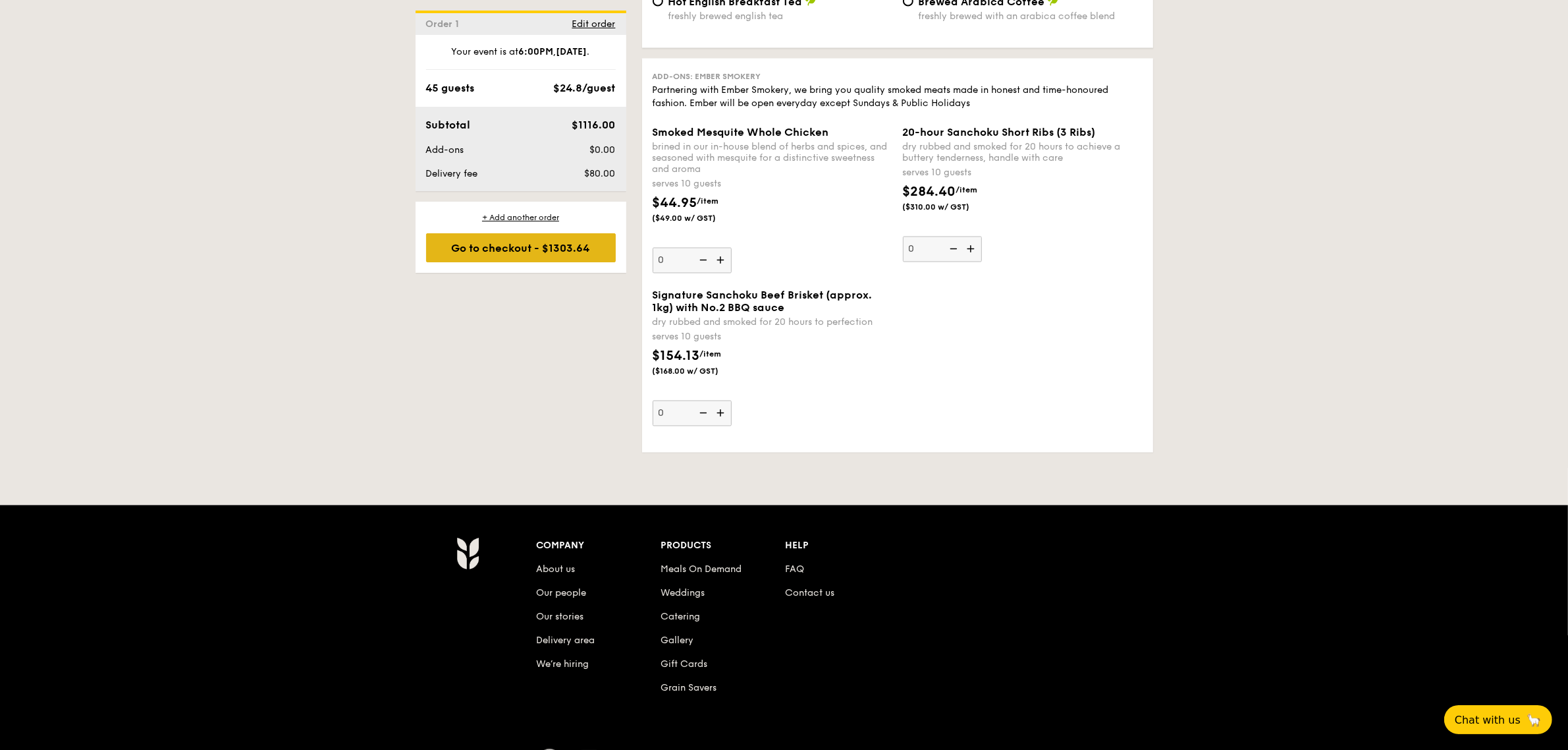
click at [541, 254] on div "Go to checkout - $1303.64" at bounding box center [521, 247] width 189 height 29
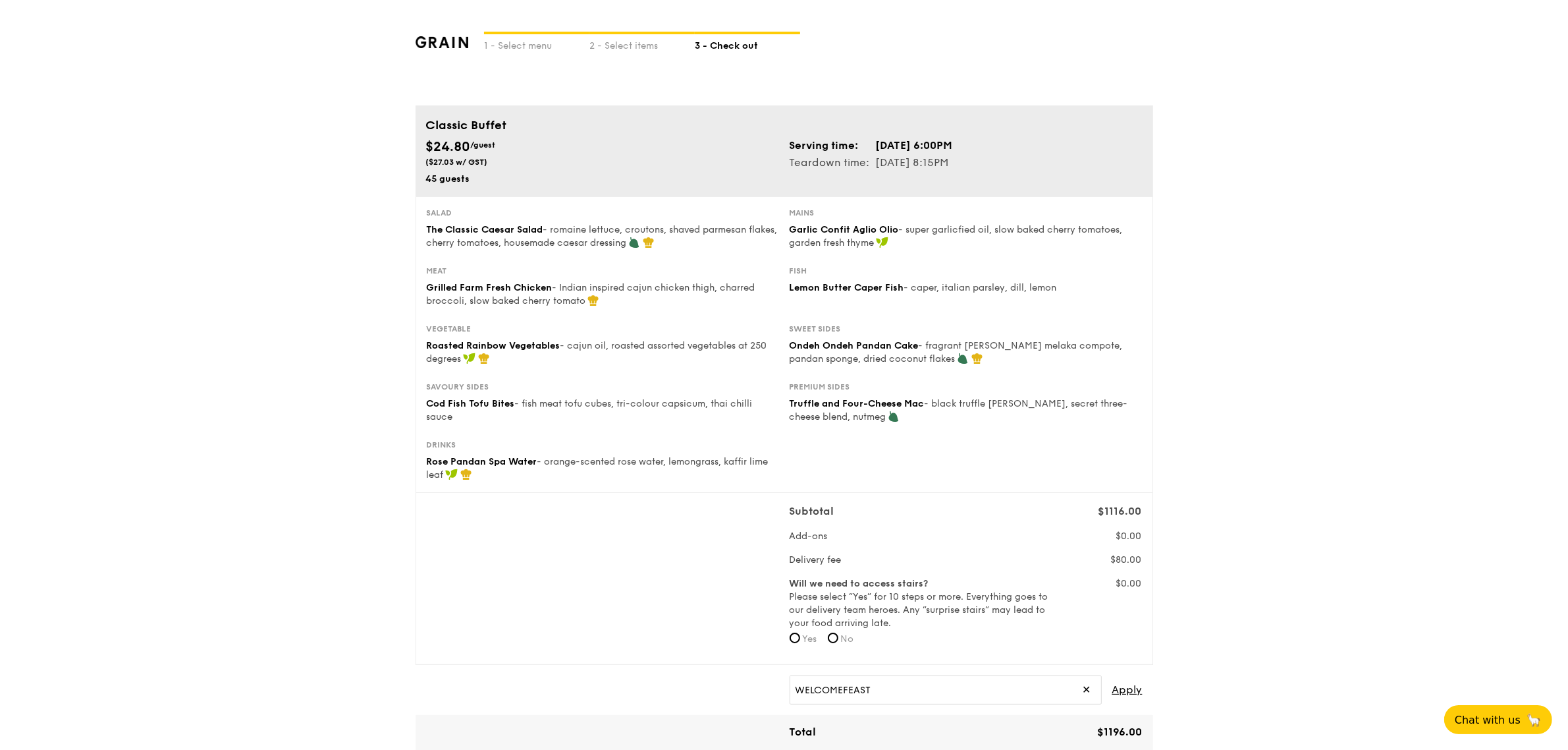
scroll to position [165, 0]
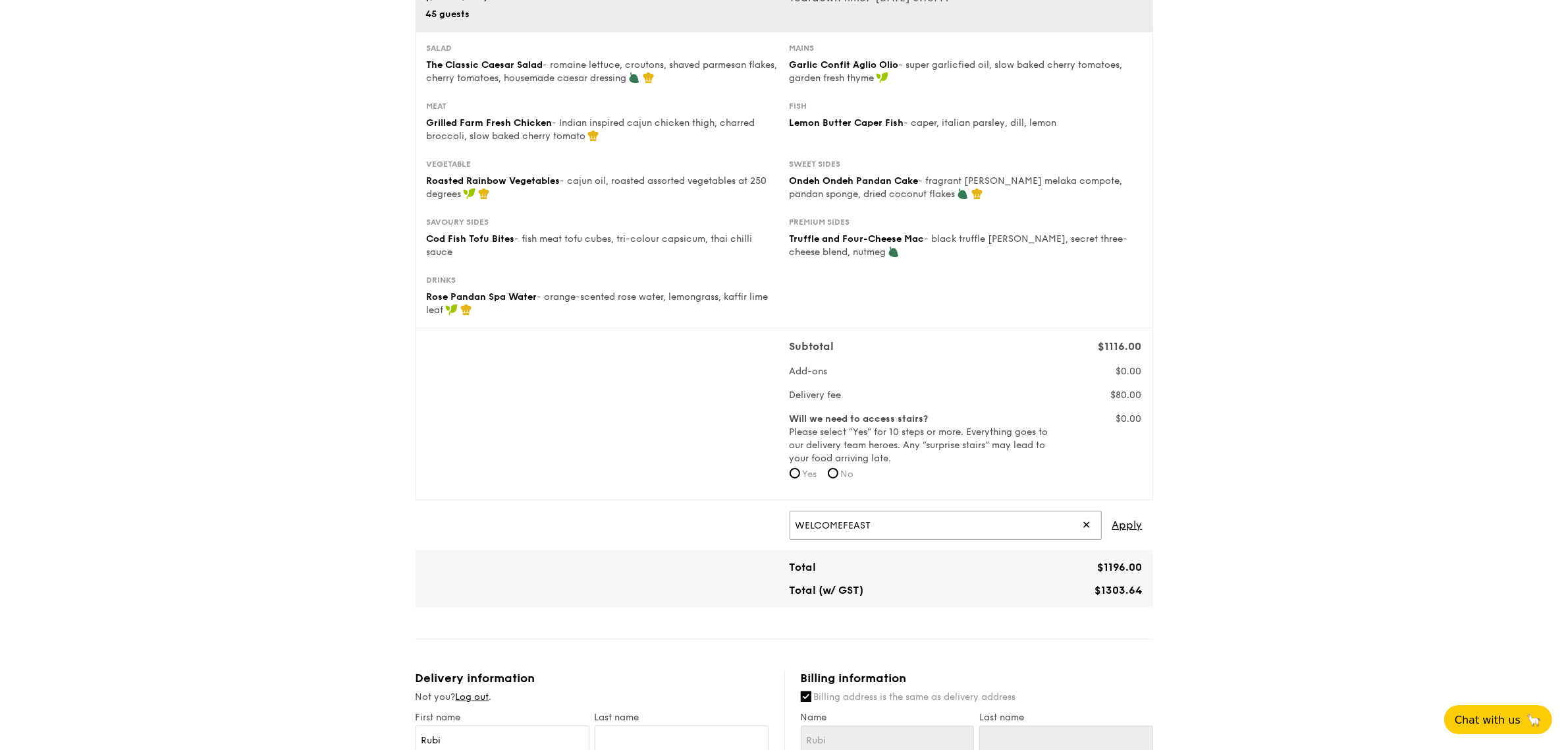
click at [910, 522] on input "WELCOMEFEAST" at bounding box center [945, 524] width 312 height 29
click at [1127, 527] on span "Apply" at bounding box center [1127, 524] width 30 height 29
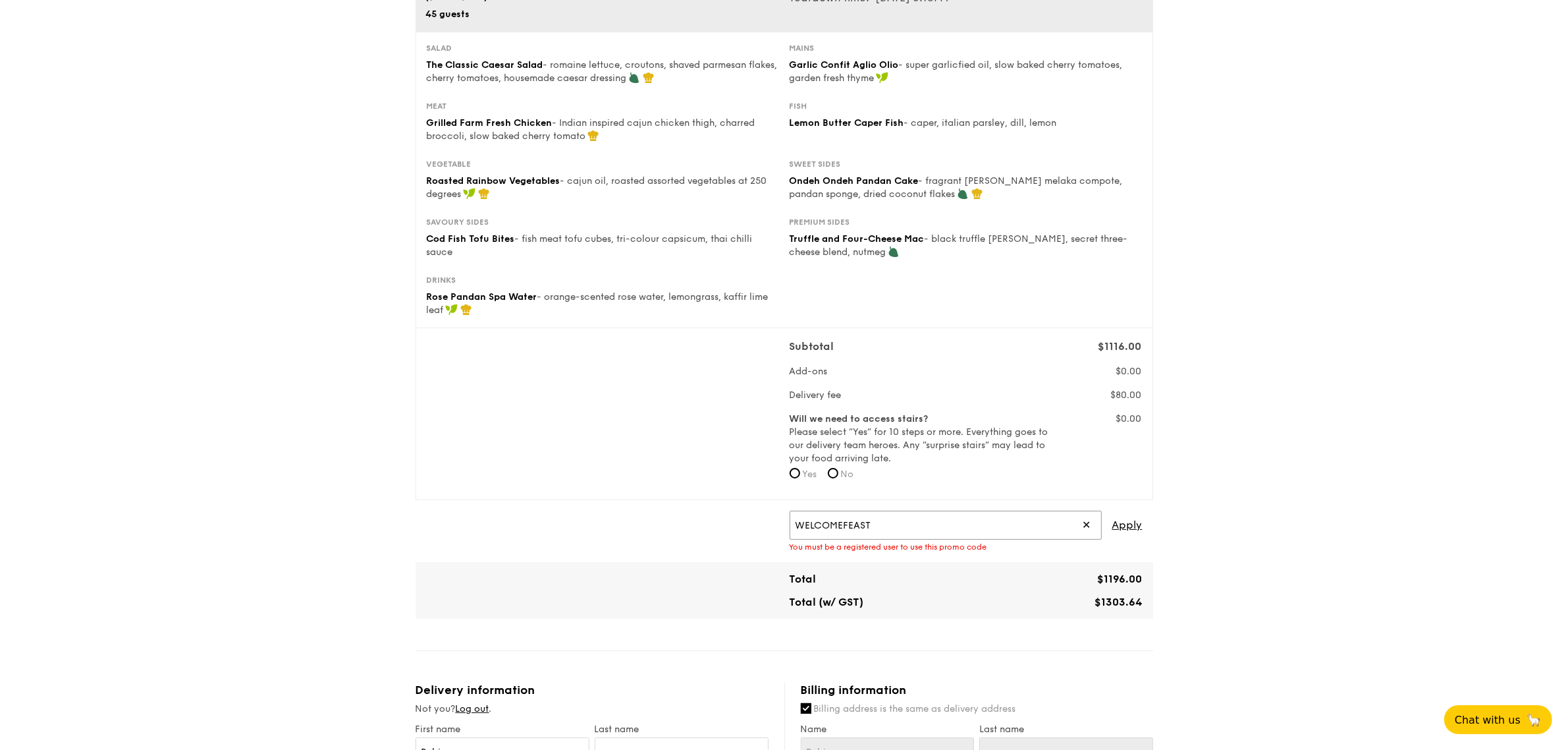
click at [965, 512] on input "WELCOMEFEAST" at bounding box center [945, 524] width 312 height 29
drag, startPoint x: 939, startPoint y: 519, endPoint x: 780, endPoint y: 519, distance: 159.0
click at [745, 519] on div "WELCOMEFEAST ✕ Apply You must be a registered user to use this promo code" at bounding box center [784, 531] width 727 height 41
click at [1130, 525] on span "Apply" at bounding box center [1127, 524] width 30 height 29
click at [1130, 522] on span "Apply" at bounding box center [1127, 524] width 30 height 29
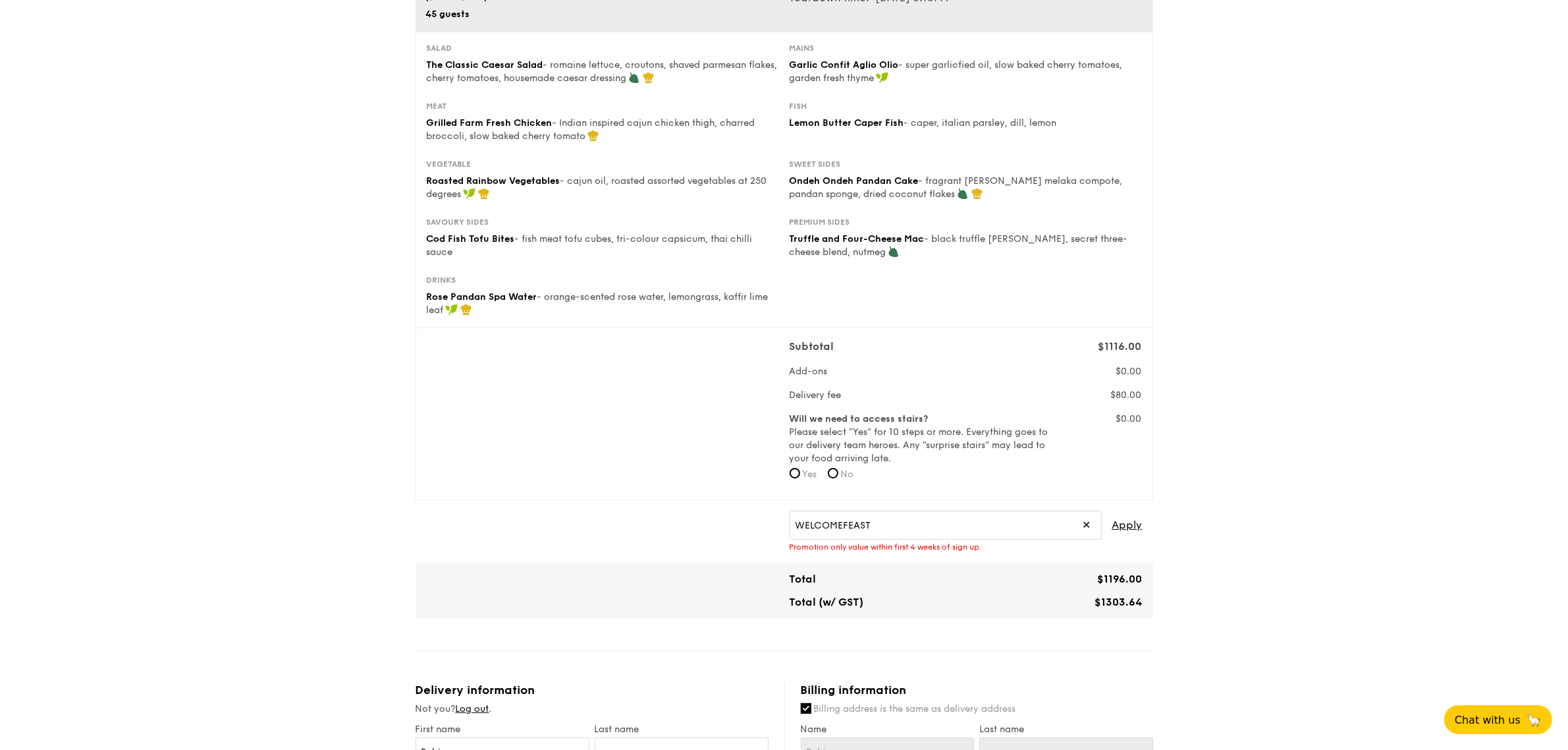
scroll to position [0, 0]
